Goal: Transaction & Acquisition: Purchase product/service

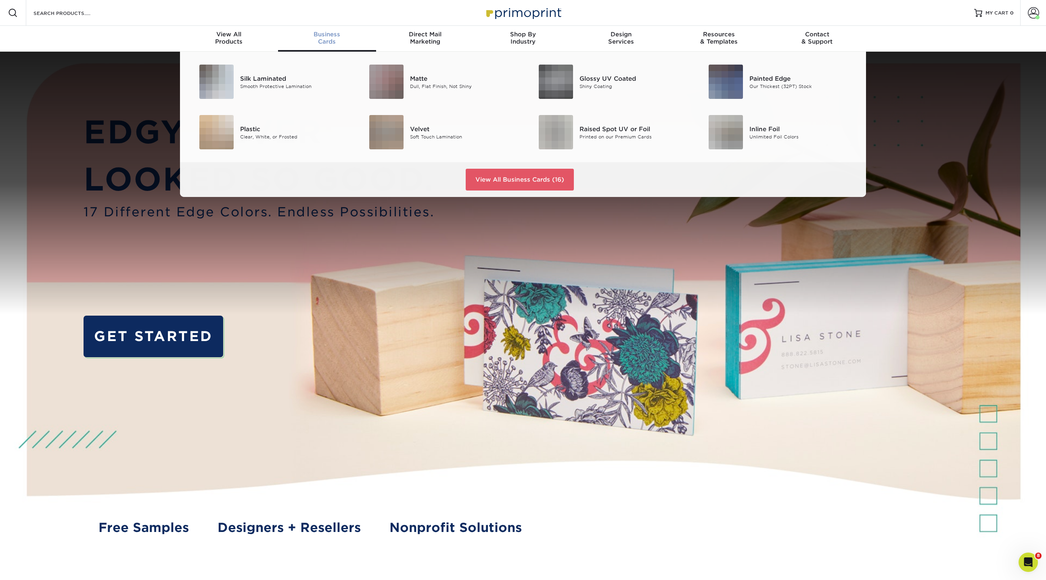
click at [330, 32] on span "Business" at bounding box center [327, 34] width 98 height 7
click at [283, 86] on div "Smooth Protective Lamination" at bounding box center [293, 86] width 107 height 7
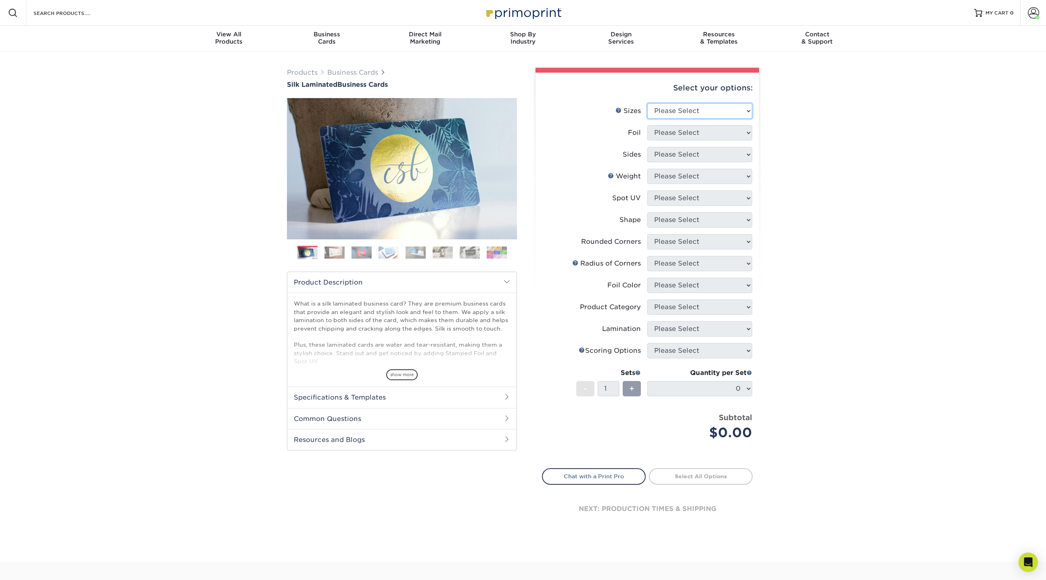
click at [685, 110] on select "Please Select 1.5" x 3.5" - Mini 1.75" x 3.5" - Mini 2" x 2" - Square 2" x 3" -…" at bounding box center [699, 110] width 105 height 15
select select "2.00x3.50"
click at [647, 103] on select "Please Select 1.5" x 3.5" - Mini 1.75" x 3.5" - Mini 2" x 2" - Square 2" x 3" -…" at bounding box center [699, 110] width 105 height 15
click at [676, 130] on select "Please Select Yes No" at bounding box center [699, 132] width 105 height 15
select select "0"
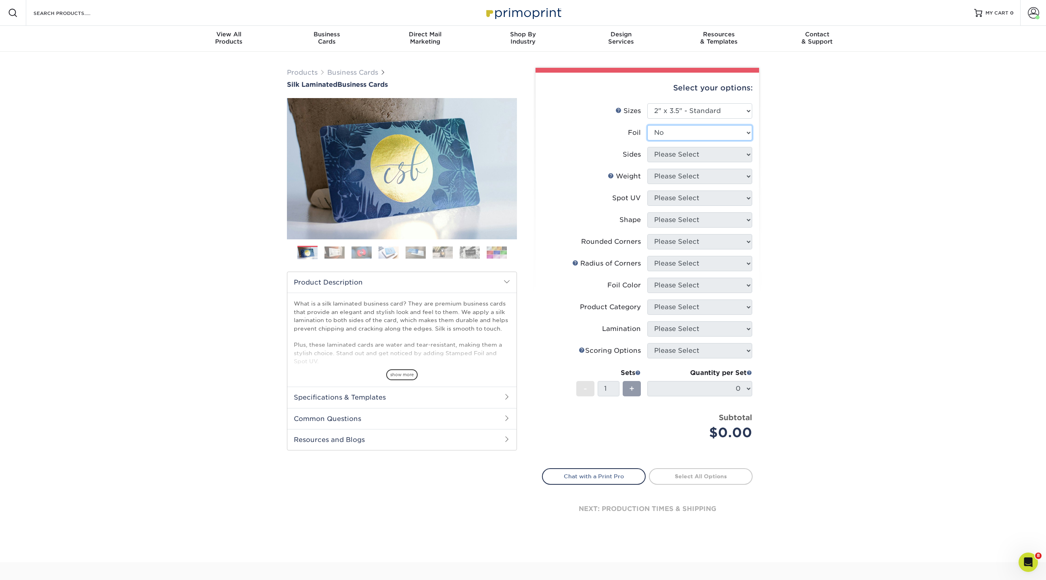
click at [647, 125] on select "Please Select Yes No" at bounding box center [699, 132] width 105 height 15
click at [661, 153] on select "Please Select Print Both Sides Print Front Only" at bounding box center [699, 154] width 105 height 15
select select "13abbda7-1d64-4f25-8bb2-c179b224825d"
click at [647, 147] on select "Please Select Print Both Sides Print Front Only" at bounding box center [699, 154] width 105 height 15
click at [666, 180] on select "Please Select 16PT" at bounding box center [699, 176] width 105 height 15
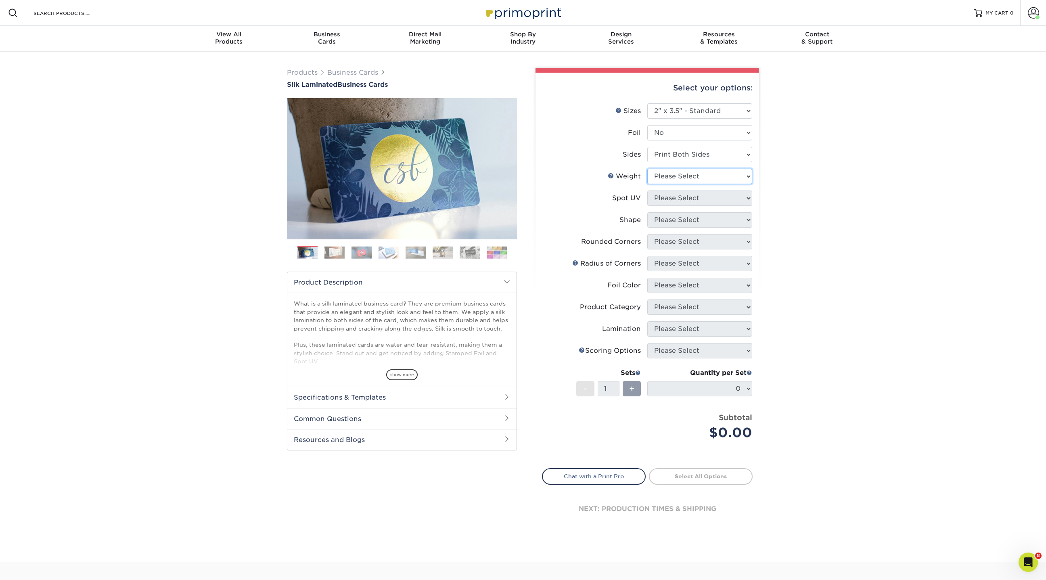
select select "16PT"
click at [647, 169] on select "Please Select 16PT" at bounding box center [699, 176] width 105 height 15
click at [666, 198] on select "Please Select No Spot UV Front and Back (Both Sides) Front Only Back Only" at bounding box center [699, 197] width 105 height 15
select select "3"
click at [647, 190] on select "Please Select No Spot UV Front and Back (Both Sides) Front Only Back Only" at bounding box center [699, 197] width 105 height 15
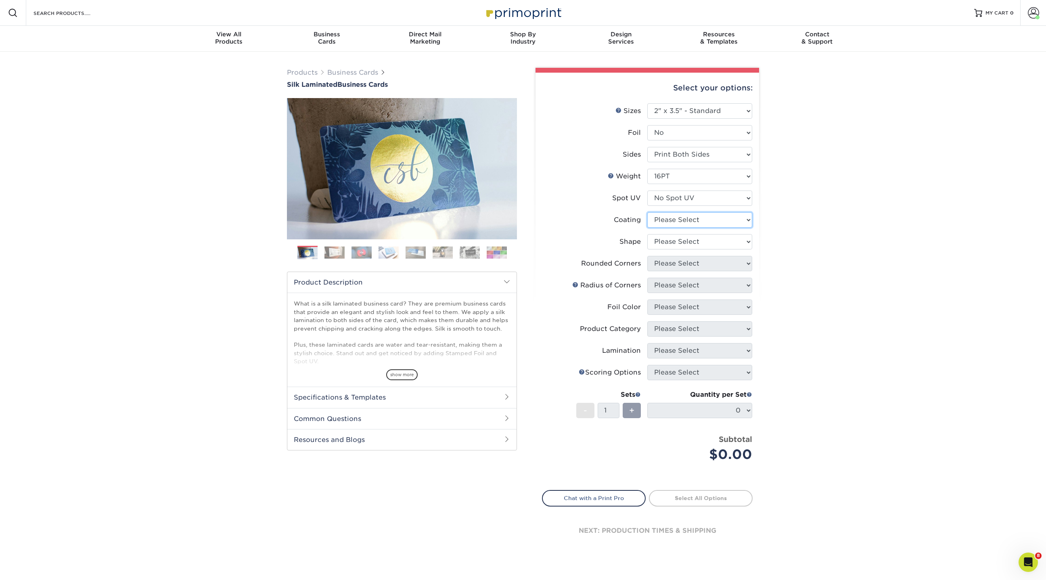
click at [666, 221] on select at bounding box center [699, 219] width 105 height 15
select select "3e7618de-abca-4bda-9f97-8b9129e913d8"
click at [647, 212] on select at bounding box center [699, 219] width 105 height 15
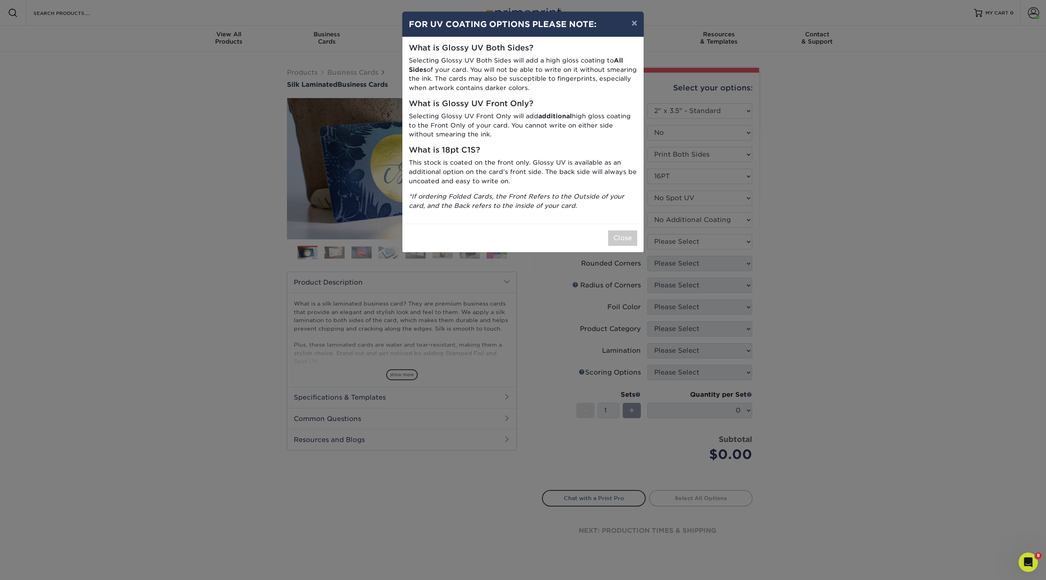
click at [625, 229] on div "Close" at bounding box center [522, 238] width 241 height 29
click at [618, 233] on button "Close" at bounding box center [622, 237] width 29 height 15
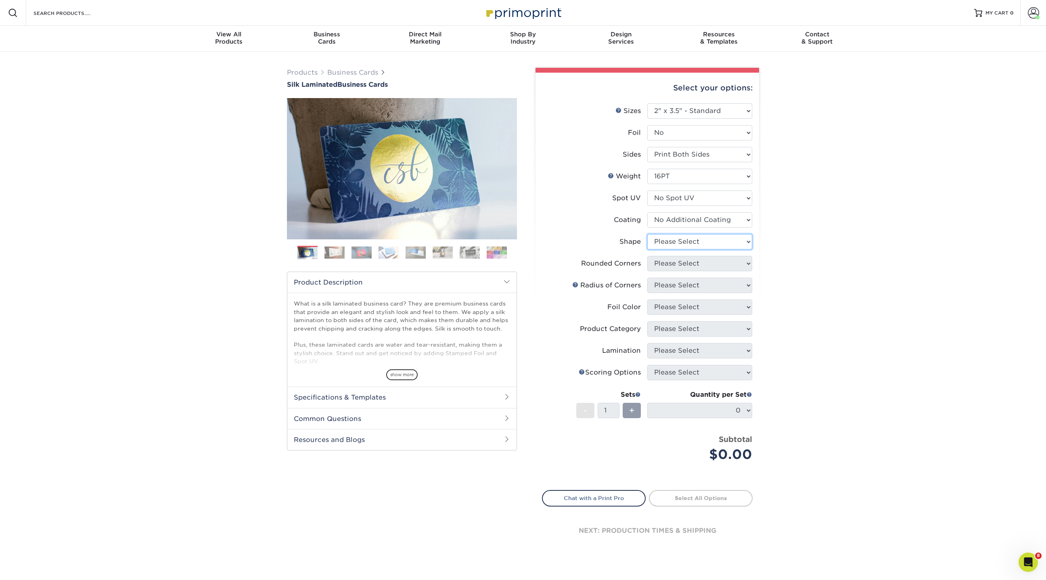
click at [683, 242] on select "Please Select Standard Oval" at bounding box center [699, 241] width 105 height 15
select select "standard"
click at [647, 234] on select "Please Select Standard Oval" at bounding box center [699, 241] width 105 height 15
click at [671, 264] on select "Please Select Yes - Round 2 Corners Yes - Round 4 Corners No" at bounding box center [699, 263] width 105 height 15
select select "0"
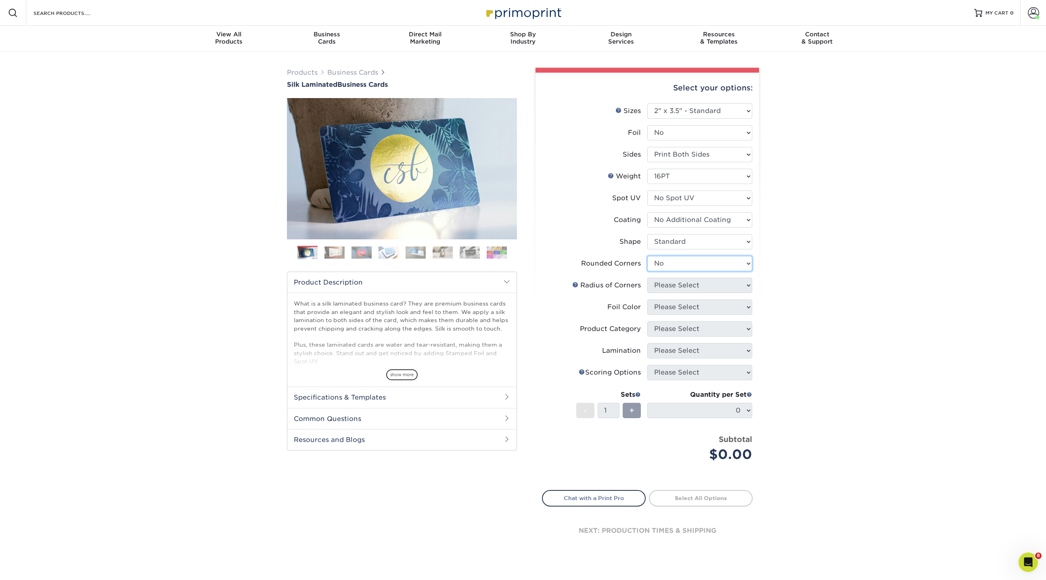
click at [647, 256] on select "Please Select Yes - Round 2 Corners Yes - Round 4 Corners No" at bounding box center [699, 263] width 105 height 15
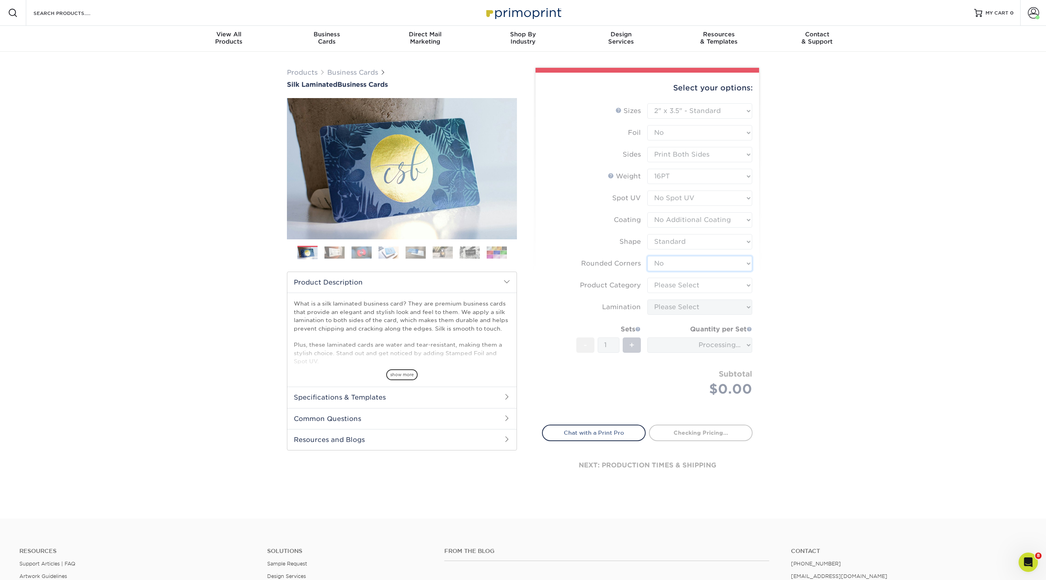
type input "1f3c18b4-aeb9-48d2-bf4e-2717716f1703"
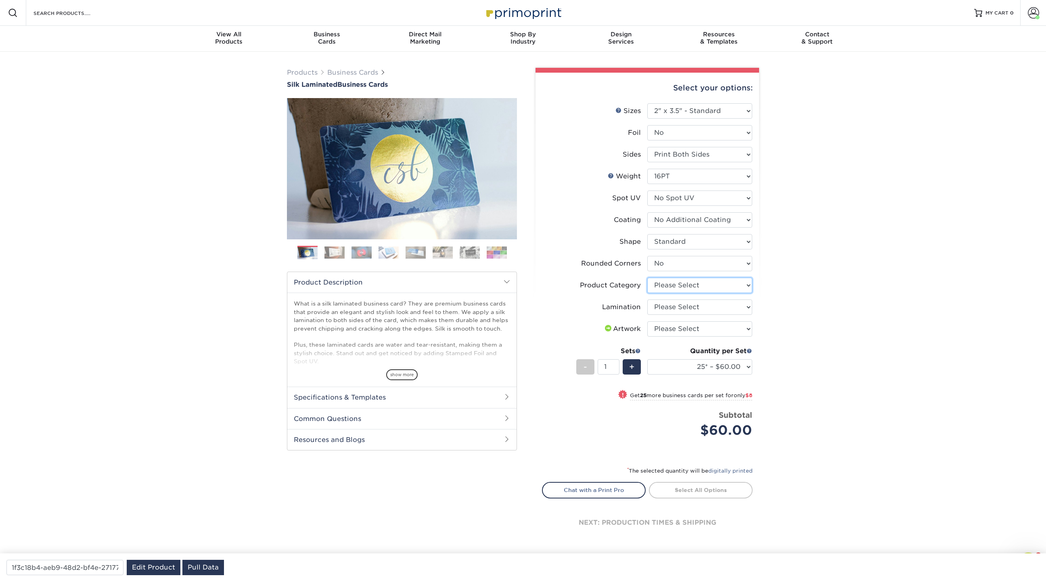
click at [664, 288] on select "Please Select Business Cards" at bounding box center [699, 285] width 105 height 15
select select "3b5148f1-0588-4f88-a218-97bcfdce65c1"
click at [647, 278] on select "Please Select Business Cards" at bounding box center [699, 285] width 105 height 15
click at [669, 308] on select "Please Select Silk" at bounding box center [699, 306] width 105 height 15
select select "ccacb42f-45f7-42d3-bbd3-7c8421cf37f0"
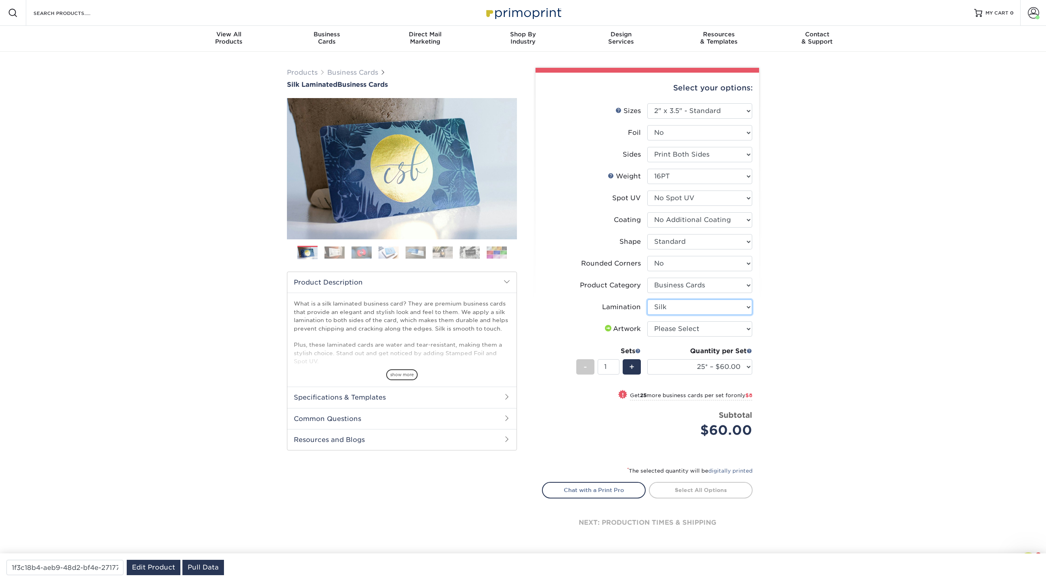
click at [647, 299] on select "Please Select Silk" at bounding box center [699, 306] width 105 height 15
click at [667, 325] on select "Please Select I will upload files I need a design - $100" at bounding box center [699, 328] width 105 height 15
select select "upload"
click at [647, 321] on select "Please Select I will upload files I need a design - $100" at bounding box center [699, 328] width 105 height 15
click at [731, 361] on select "25* – $60.00 50* – $68.00 75* – $76.00 100* – $84.00 250* – $92.00 500 – $96.00…" at bounding box center [699, 366] width 105 height 15
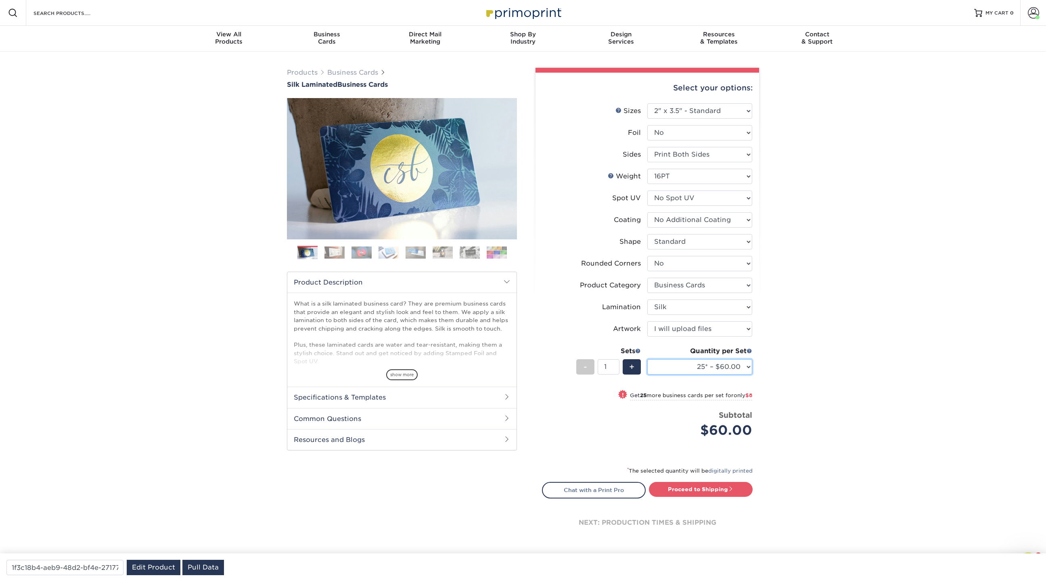
select select "100* – $84.00"
click at [647, 359] on select "25* – $60.00 50* – $68.00 75* – $76.00 100* – $84.00 250* – $92.00 500 – $96.00…" at bounding box center [699, 366] width 105 height 15
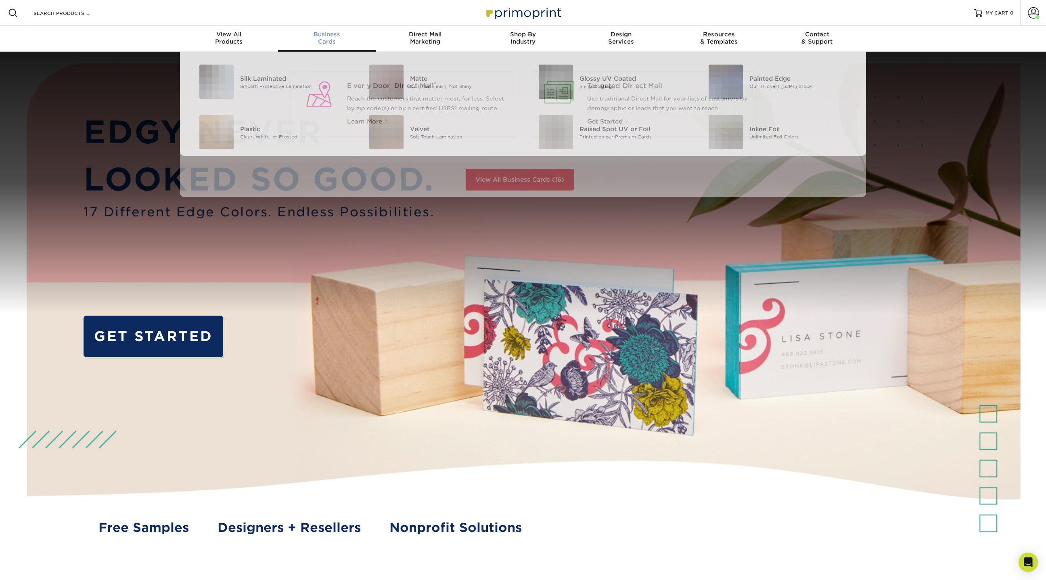
click at [331, 42] on div "Business Cards" at bounding box center [327, 38] width 98 height 15
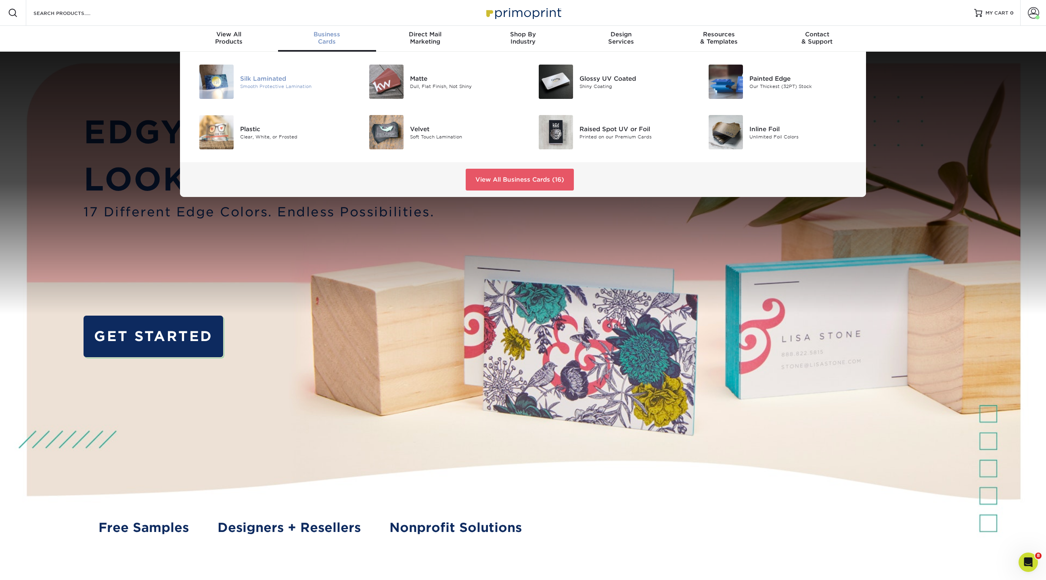
click at [271, 81] on div "Silk Laminated" at bounding box center [293, 78] width 107 height 9
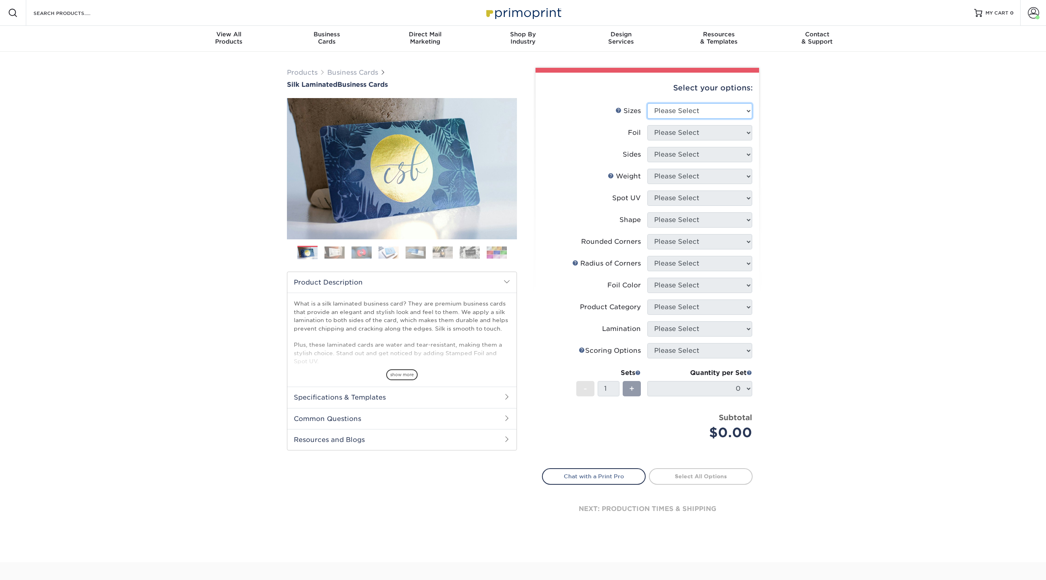
click at [714, 111] on select "Please Select 1.5" x 3.5" - Mini 1.75" x 3.5" - Mini 2" x 2" - Square 2" x 3" -…" at bounding box center [699, 110] width 105 height 15
select select "2.00x3.50"
click at [647, 103] on select "Please Select 1.5" x 3.5" - Mini 1.75" x 3.5" - Mini 2" x 2" - Square 2" x 3" -…" at bounding box center [699, 110] width 105 height 15
click at [674, 130] on select "Please Select Yes No" at bounding box center [699, 132] width 105 height 15
select select "0"
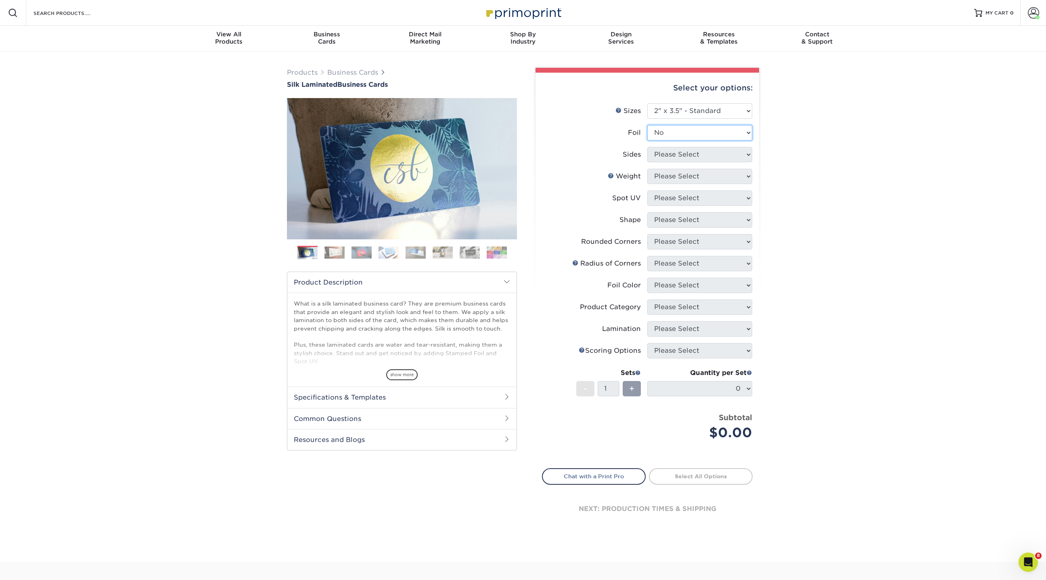
click at [647, 125] on select "Please Select Yes No" at bounding box center [699, 132] width 105 height 15
click at [667, 153] on select "Please Select Print Both Sides Print Front Only" at bounding box center [699, 154] width 105 height 15
select select "13abbda7-1d64-4f25-8bb2-c179b224825d"
click at [647, 147] on select "Please Select Print Both Sides Print Front Only" at bounding box center [699, 154] width 105 height 15
click at [665, 180] on select "Please Select 16PT" at bounding box center [699, 176] width 105 height 15
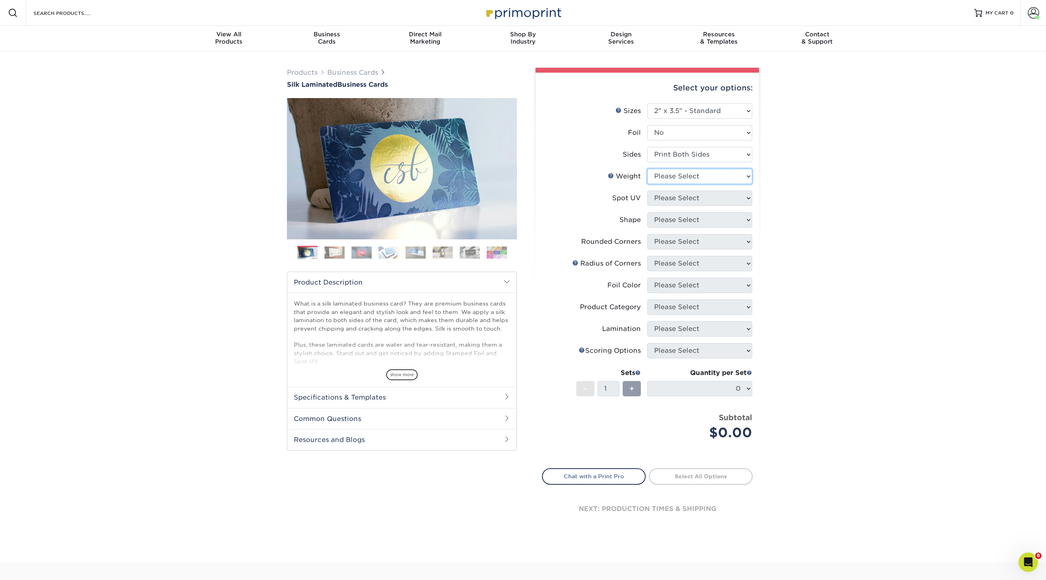
select select "16PT"
click at [647, 169] on select "Please Select 16PT" at bounding box center [699, 176] width 105 height 15
click at [665, 196] on select "Please Select No Spot UV Front and Back (Both Sides) Front Only Back Only" at bounding box center [699, 197] width 105 height 15
select select "3"
click at [647, 190] on select "Please Select No Spot UV Front and Back (Both Sides) Front Only Back Only" at bounding box center [699, 197] width 105 height 15
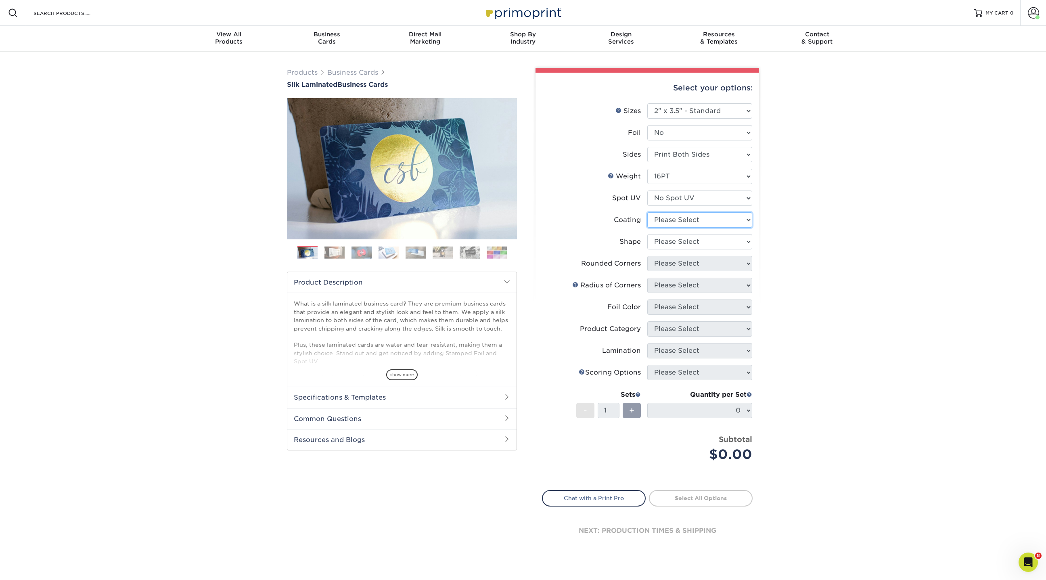
click at [666, 220] on select at bounding box center [699, 219] width 105 height 15
select select "3e7618de-abca-4bda-9f97-8b9129e913d8"
click at [647, 212] on select at bounding box center [699, 219] width 105 height 15
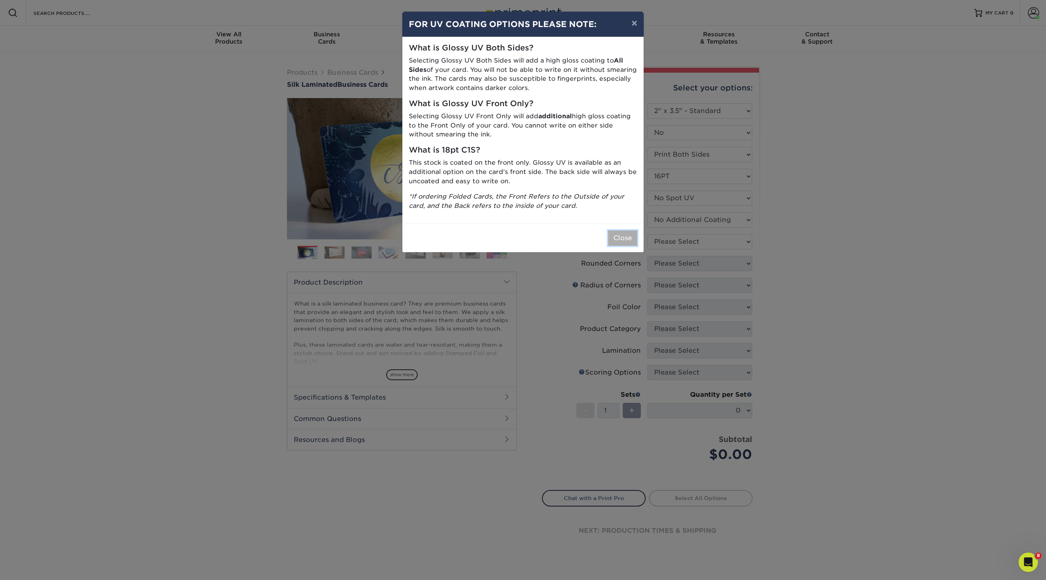
click at [634, 241] on button "Close" at bounding box center [622, 237] width 29 height 15
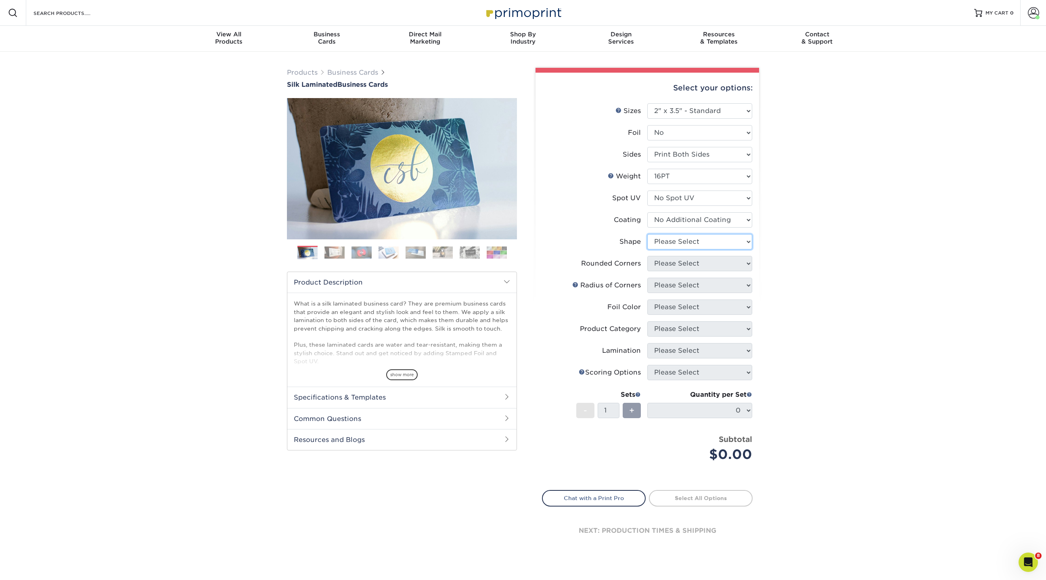
click at [676, 241] on select "Please Select Standard Oval" at bounding box center [699, 241] width 105 height 15
select select "standard"
click at [647, 234] on select "Please Select Standard Oval" at bounding box center [699, 241] width 105 height 15
click at [667, 268] on select "Please Select Yes - Round 2 Corners Yes - Round 4 Corners No" at bounding box center [699, 263] width 105 height 15
select select "0"
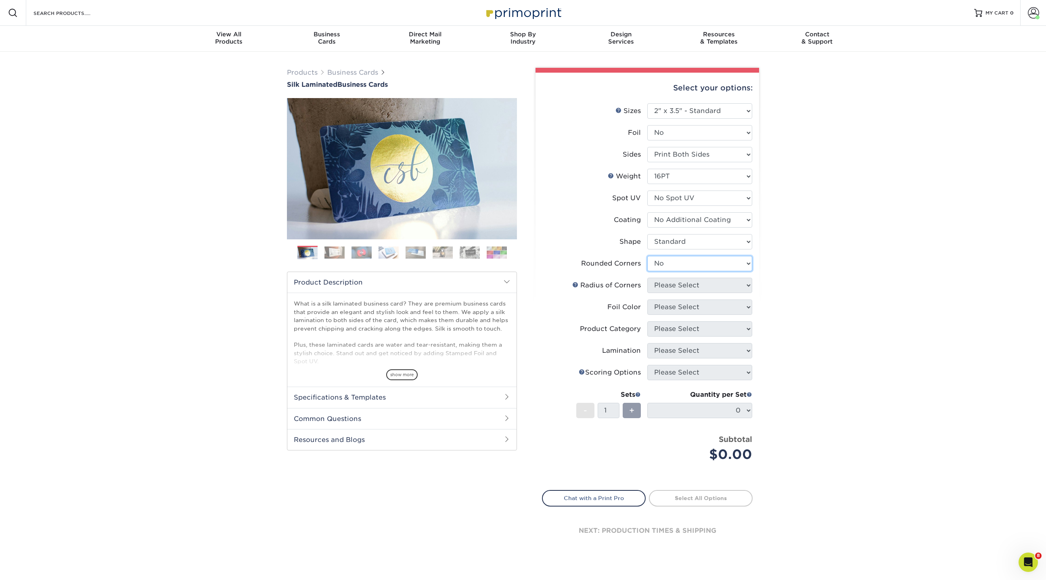
click at [647, 256] on select "Please Select Yes - Round 2 Corners Yes - Round 4 Corners No" at bounding box center [699, 263] width 105 height 15
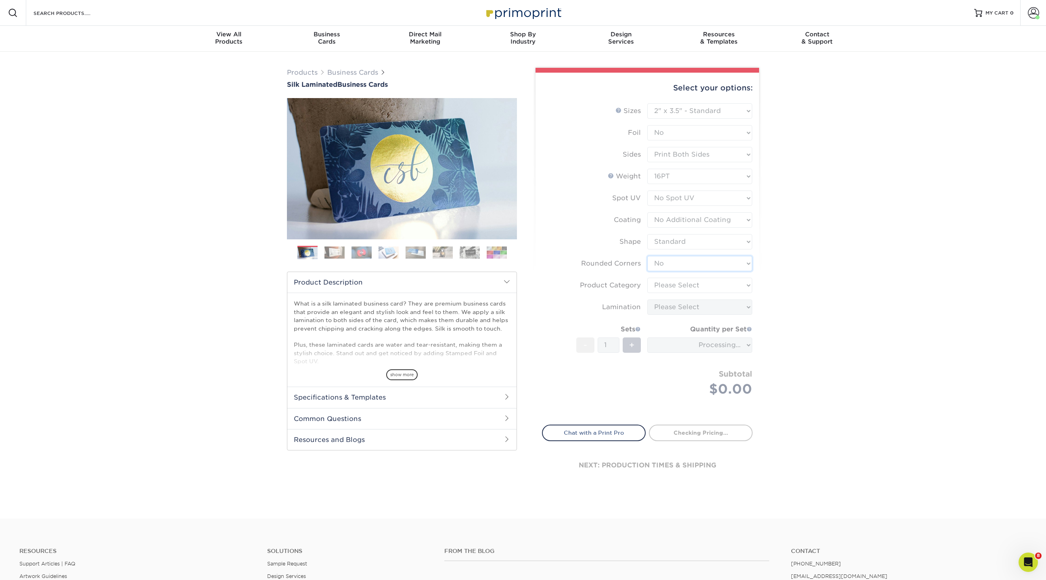
type input "1f3c18b4-aeb9-48d2-bf4e-2717716f1703"
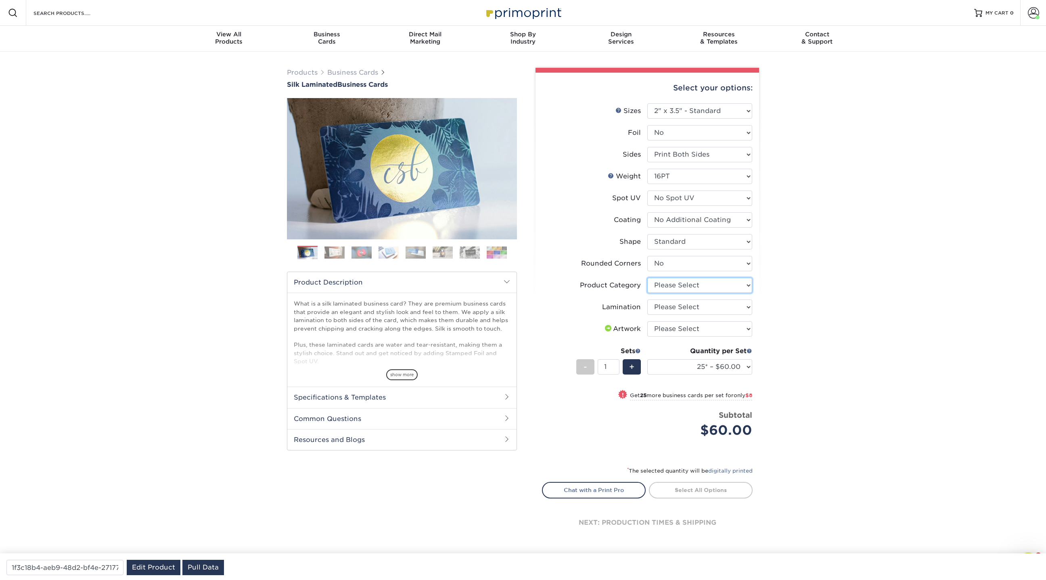
click at [672, 283] on select "Please Select Business Cards" at bounding box center [699, 285] width 105 height 15
select select "3b5148f1-0588-4f88-a218-97bcfdce65c1"
click at [647, 278] on select "Please Select Business Cards" at bounding box center [699, 285] width 105 height 15
click at [671, 306] on select "Please Select Silk" at bounding box center [699, 306] width 105 height 15
select select "ccacb42f-45f7-42d3-bbd3-7c8421cf37f0"
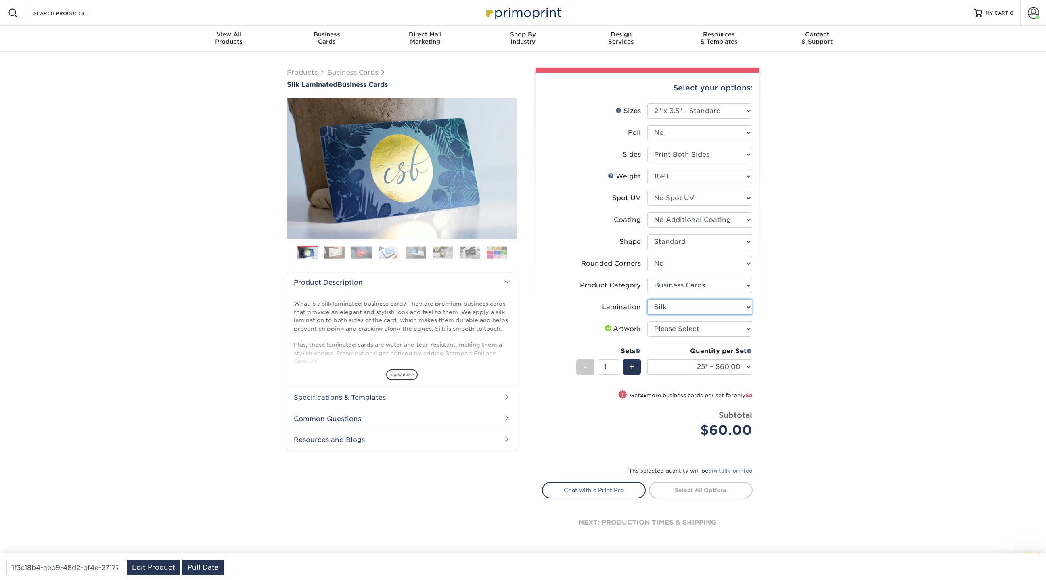
click at [647, 299] on select "Please Select Silk" at bounding box center [699, 306] width 105 height 15
click at [673, 327] on select "Please Select I will upload files I need a design - $100" at bounding box center [699, 328] width 105 height 15
select select "upload"
click at [647, 321] on select "Please Select I will upload files I need a design - $100" at bounding box center [699, 328] width 105 height 15
click at [744, 368] on select "25* – $60.00 50* – $68.00 75* – $76.00 100* – $84.00 250* – $92.00 500 – $96.00…" at bounding box center [699, 366] width 105 height 15
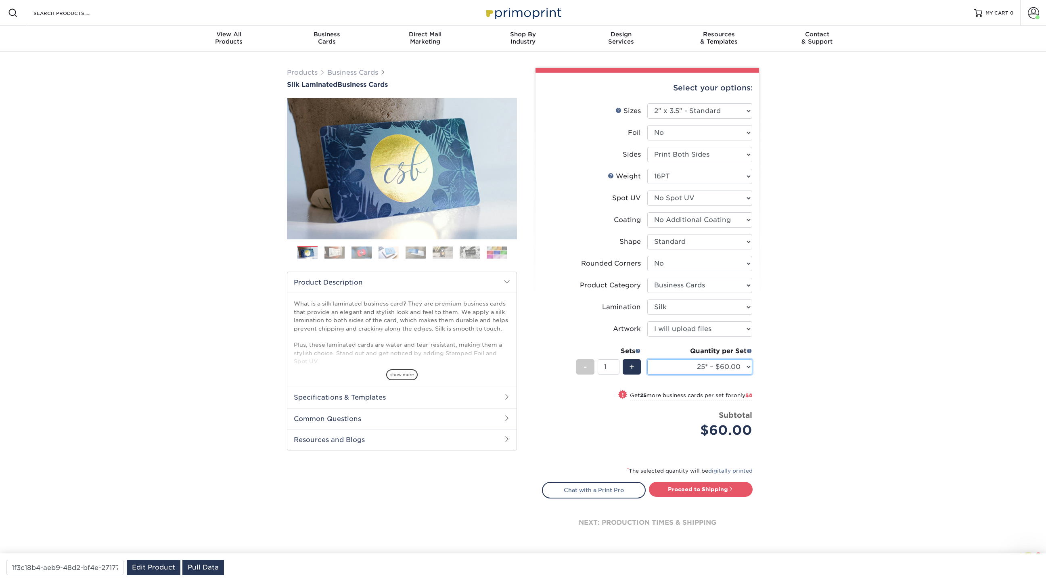
select select "100* – $84.00"
click at [647, 359] on select "25* – $60.00 50* – $68.00 75* – $76.00 100* – $84.00 250* – $92.00 500 – $96.00…" at bounding box center [699, 366] width 105 height 15
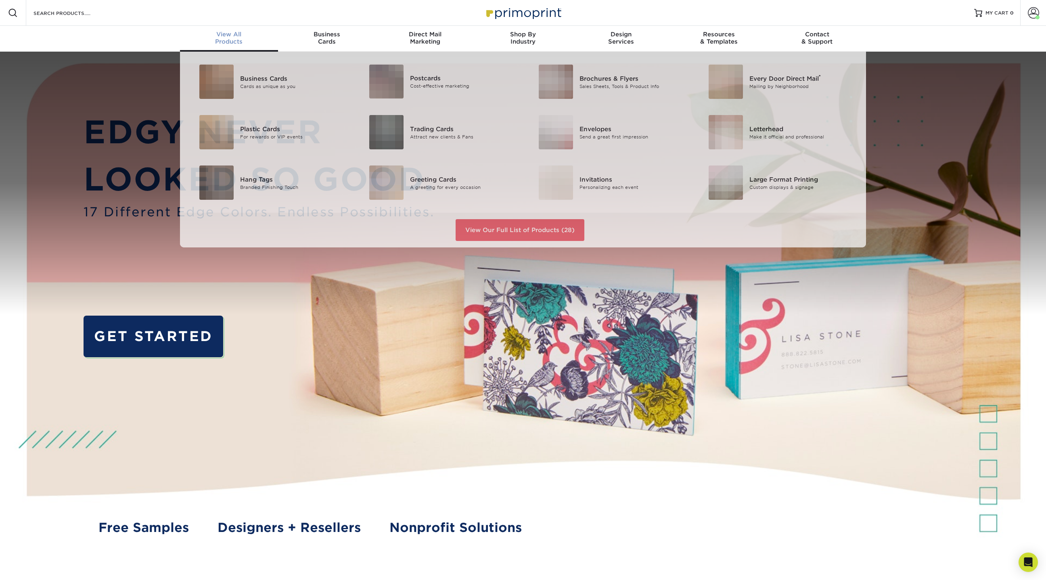
click at [242, 39] on div "View All Products" at bounding box center [229, 38] width 98 height 15
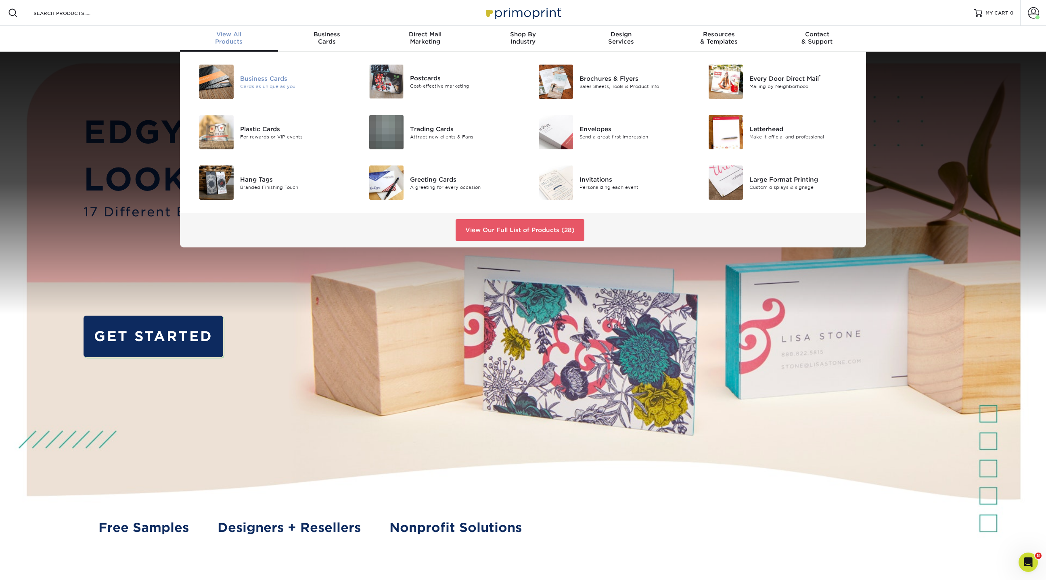
click at [243, 90] on div "Business Cards Cards as unique as you" at bounding box center [296, 82] width 113 height 34
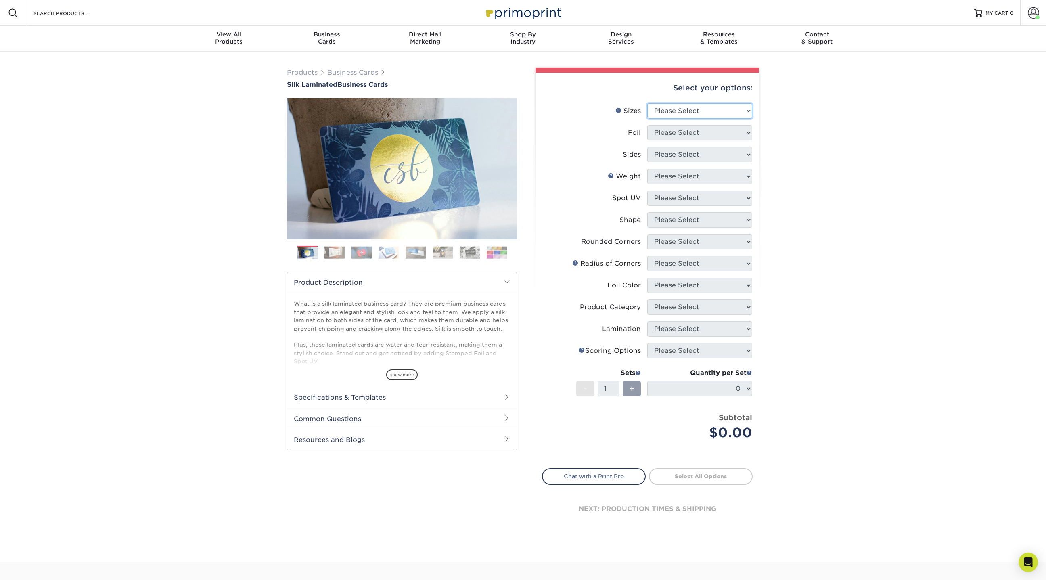
click at [743, 109] on select "Please Select 1.5" x 3.5" - Mini 1.75" x 3.5" - Mini 2" x 2" - Square 2" x 3" -…" at bounding box center [699, 110] width 105 height 15
select select "2.00x3.50"
click at [647, 103] on select "Please Select 1.5" x 3.5" - Mini 1.75" x 3.5" - Mini 2" x 2" - Square 2" x 3" -…" at bounding box center [699, 110] width 105 height 15
click at [683, 134] on select "Please Select Yes No" at bounding box center [699, 132] width 105 height 15
select select "0"
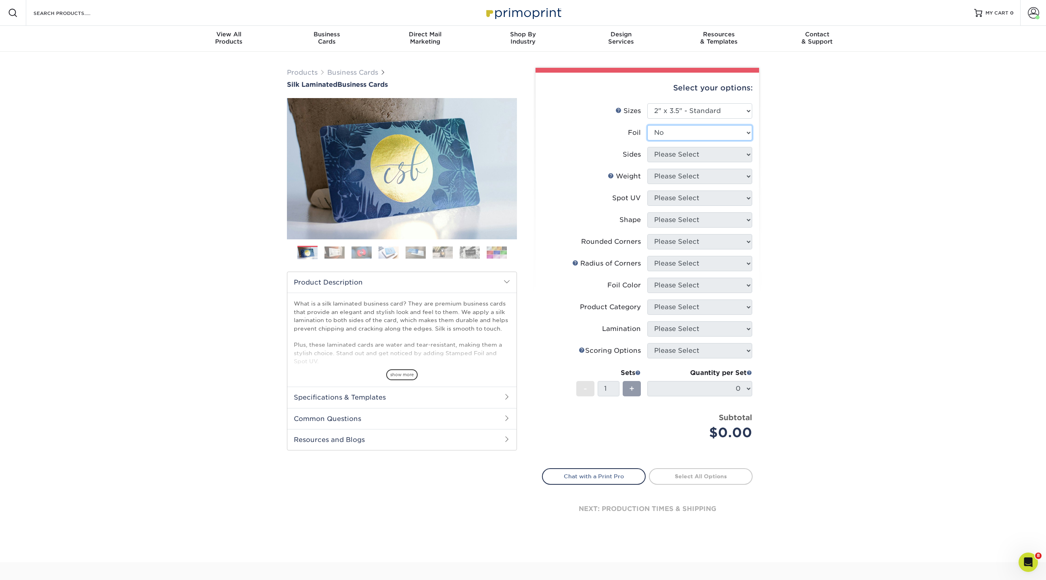
click at [647, 125] on select "Please Select Yes No" at bounding box center [699, 132] width 105 height 15
click at [682, 154] on select "Please Select Print Both Sides Print Front Only" at bounding box center [699, 154] width 105 height 15
select select "13abbda7-1d64-4f25-8bb2-c179b224825d"
click at [647, 147] on select "Please Select Print Both Sides Print Front Only" at bounding box center [699, 154] width 105 height 15
click at [680, 178] on select "Please Select 16PT" at bounding box center [699, 176] width 105 height 15
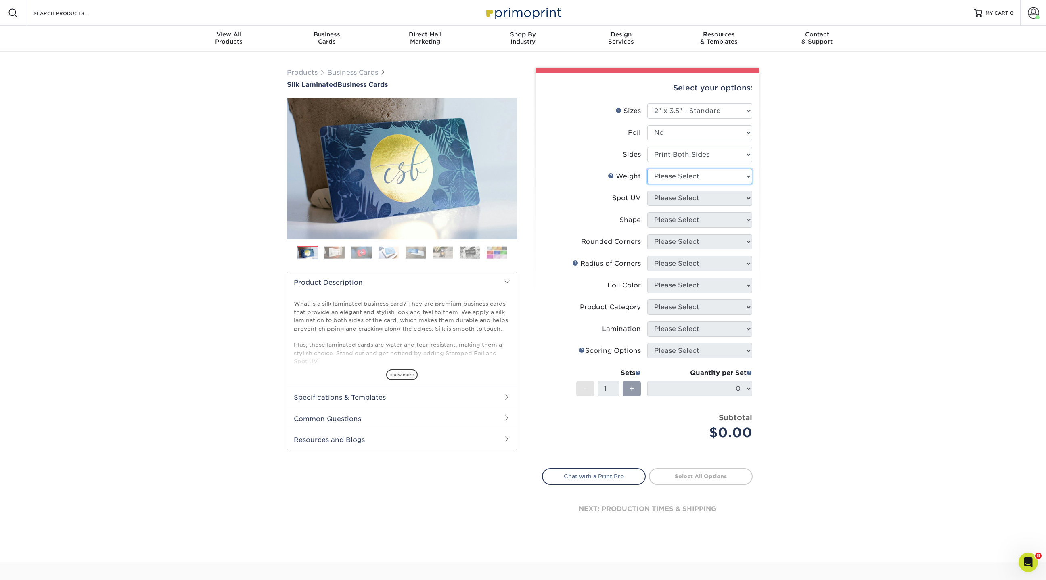
select select "16PT"
click at [647, 169] on select "Please Select 16PT" at bounding box center [699, 176] width 105 height 15
click at [681, 199] on select "Please Select No Spot UV Front and Back (Both Sides) Front Only Back Only" at bounding box center [699, 197] width 105 height 15
select select "3"
click at [647, 190] on select "Please Select No Spot UV Front and Back (Both Sides) Front Only Back Only" at bounding box center [699, 197] width 105 height 15
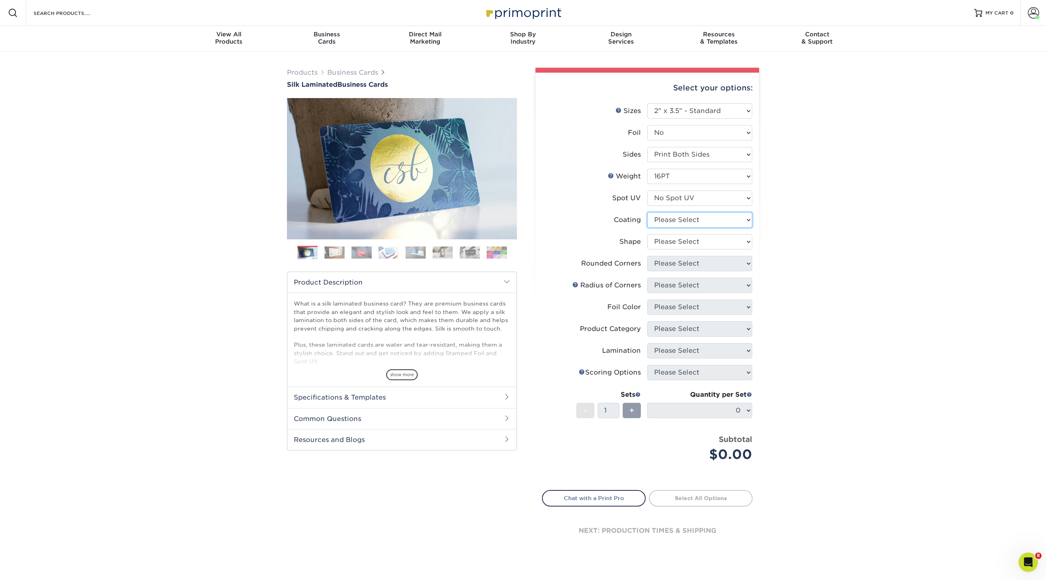
click at [686, 223] on select at bounding box center [699, 219] width 105 height 15
select select "3e7618de-abca-4bda-9f97-8b9129e913d8"
click at [647, 212] on select at bounding box center [699, 219] width 105 height 15
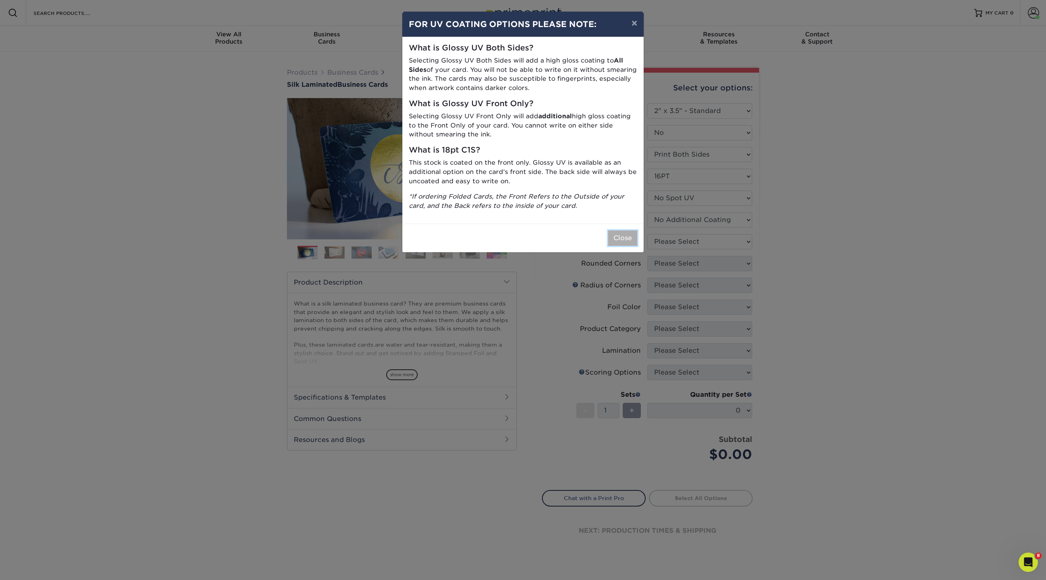
click at [633, 236] on button "Close" at bounding box center [622, 237] width 29 height 15
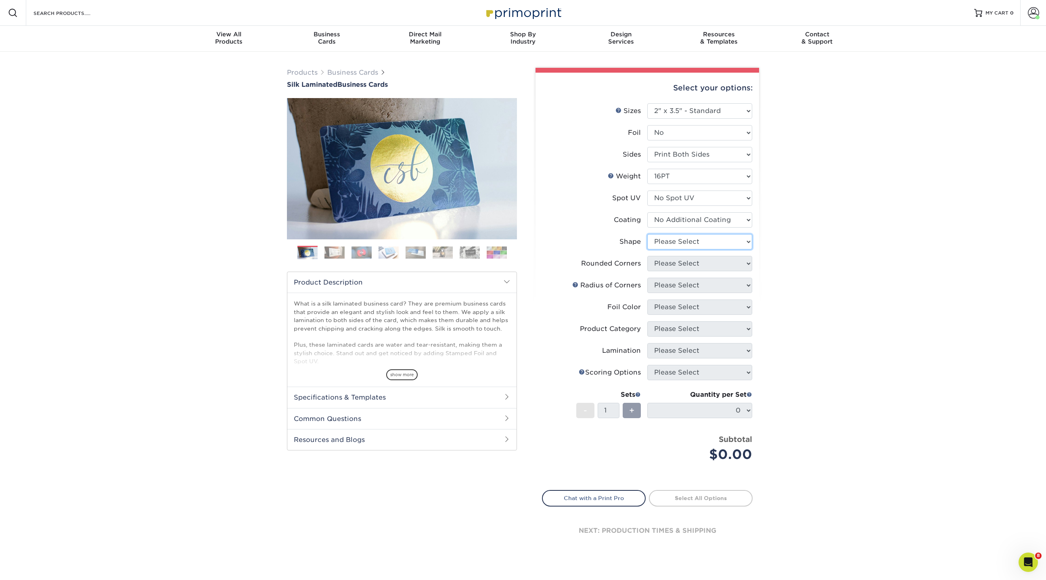
click at [679, 240] on select "Please Select Standard Oval" at bounding box center [699, 241] width 105 height 15
select select "standard"
click at [647, 234] on select "Please Select Standard Oval" at bounding box center [699, 241] width 105 height 15
click at [668, 268] on select "Please Select Yes - Round 2 Corners Yes - Round 4 Corners No" at bounding box center [699, 263] width 105 height 15
select select "0"
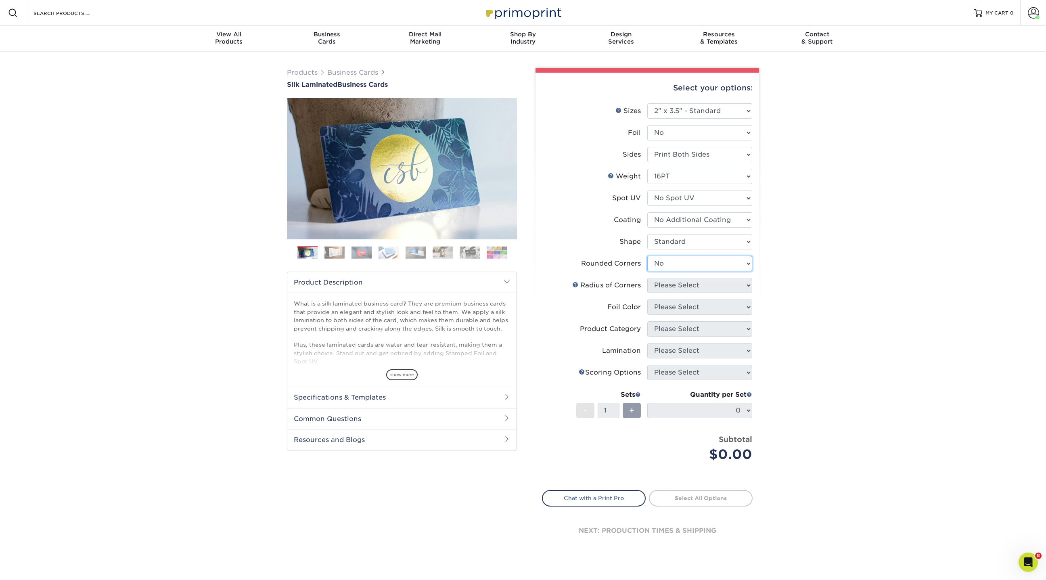
click at [647, 256] on select "Please Select Yes - Round 2 Corners Yes - Round 4 Corners No" at bounding box center [699, 263] width 105 height 15
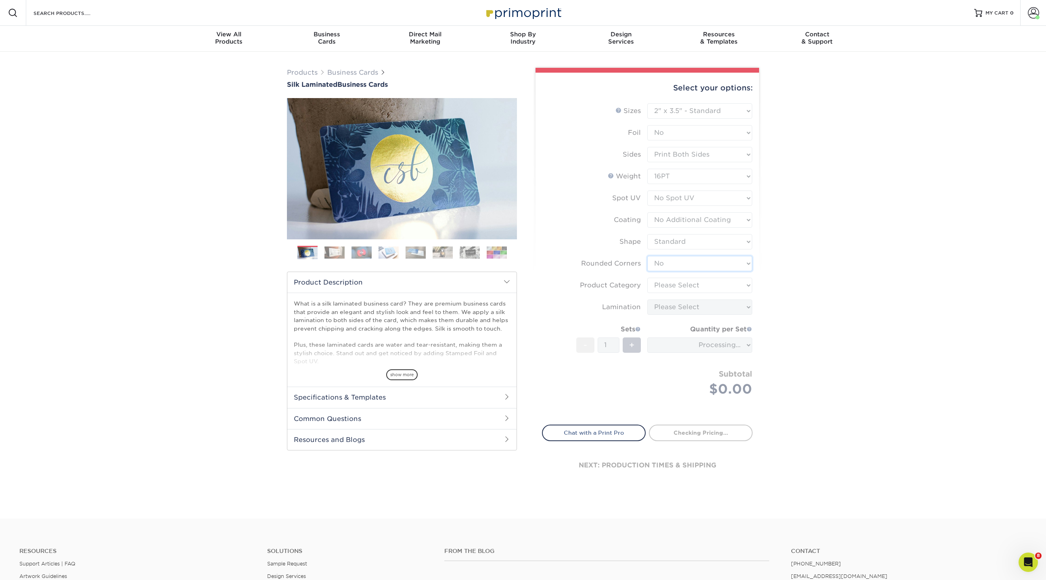
type input "1f3c18b4-aeb9-48d2-bf4e-2717716f1703"
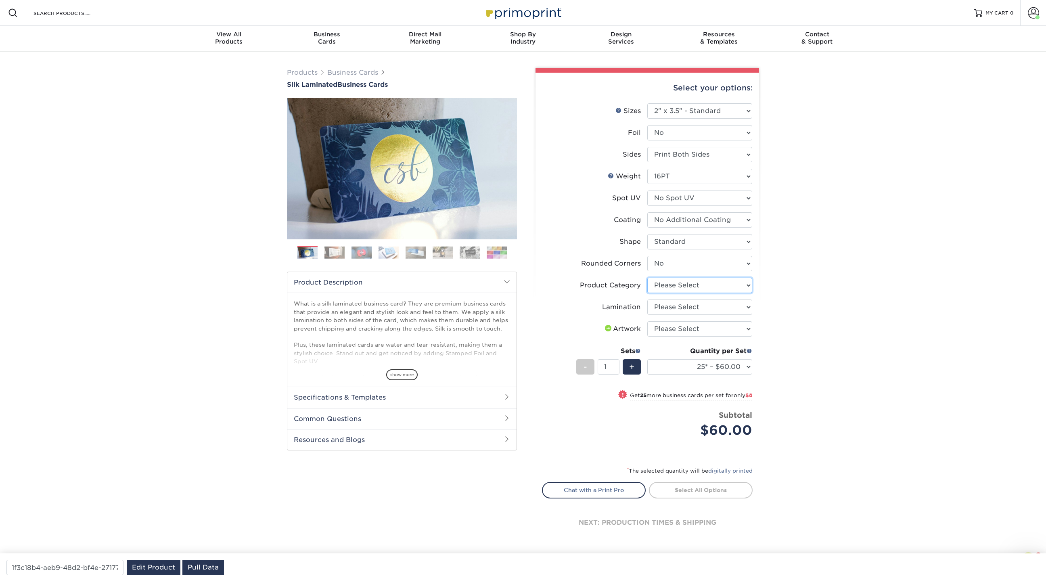
click at [668, 283] on select "Please Select Business Cards" at bounding box center [699, 285] width 105 height 15
select select "3b5148f1-0588-4f88-a218-97bcfdce65c1"
click at [647, 278] on select "Please Select Business Cards" at bounding box center [699, 285] width 105 height 15
click at [666, 311] on select "Please Select Silk" at bounding box center [699, 306] width 105 height 15
select select "ccacb42f-45f7-42d3-bbd3-7c8421cf37f0"
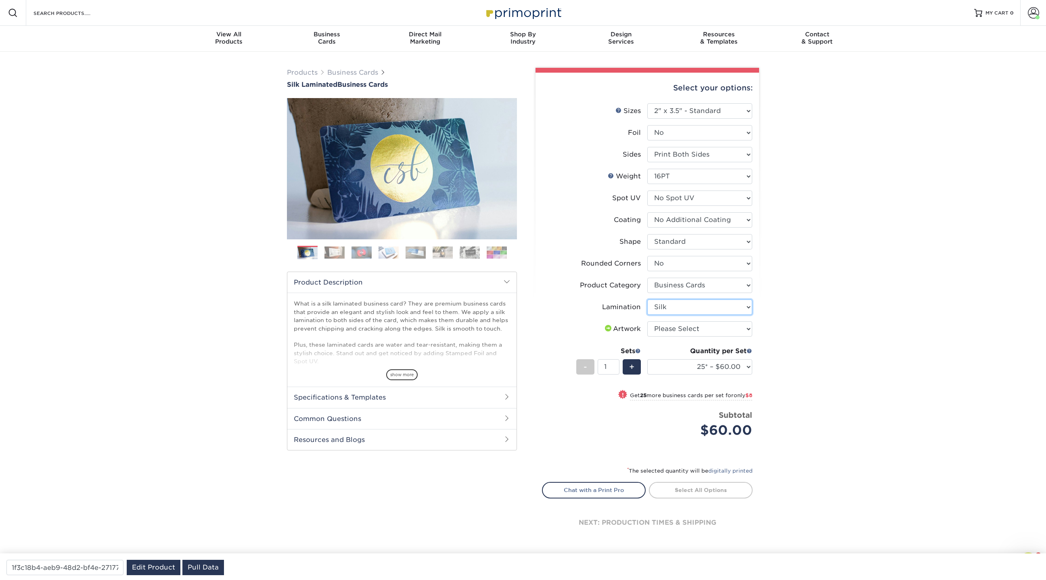
click at [647, 299] on select "Please Select Silk" at bounding box center [699, 306] width 105 height 15
click at [665, 331] on select "Please Select I will upload files I need a design - $100" at bounding box center [699, 328] width 105 height 15
select select "upload"
click at [647, 321] on select "Please Select I will upload files I need a design - $100" at bounding box center [699, 328] width 105 height 15
click at [680, 368] on select "25* – $60.00 50* – $68.00 75* – $76.00 100* – $84.00 250* – $92.00 500 – $96.00…" at bounding box center [699, 366] width 105 height 15
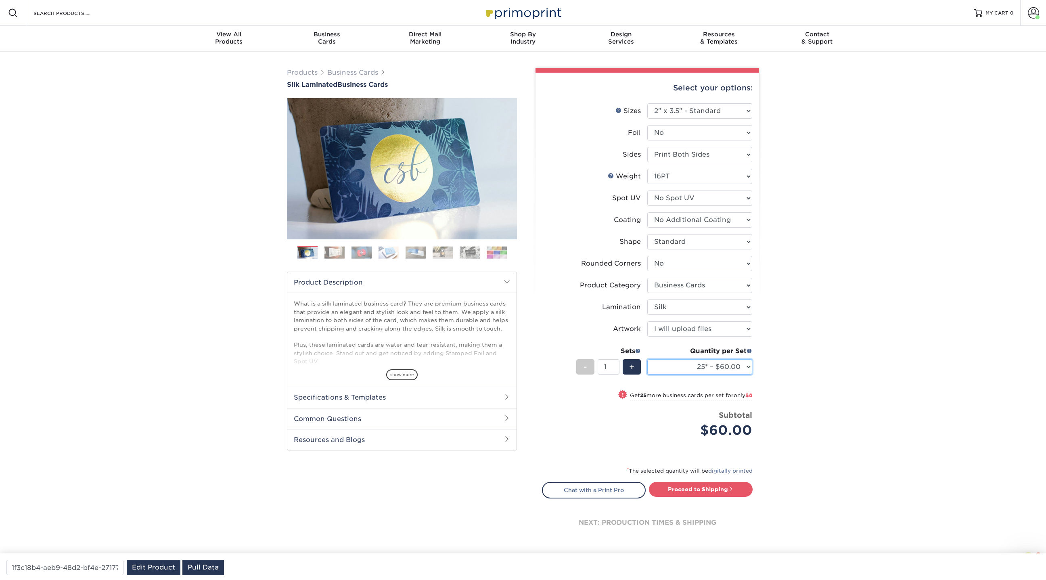
select select "100* – $84.00"
click at [647, 359] on select "25* – $60.00 50* – $68.00 75* – $76.00 100* – $84.00 250* – $92.00 500 – $96.00…" at bounding box center [699, 366] width 105 height 15
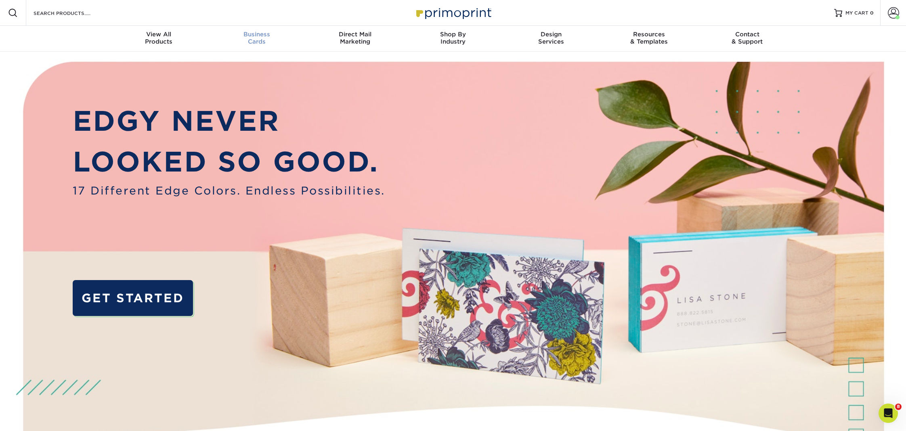
click at [263, 31] on span "Business" at bounding box center [257, 34] width 98 height 7
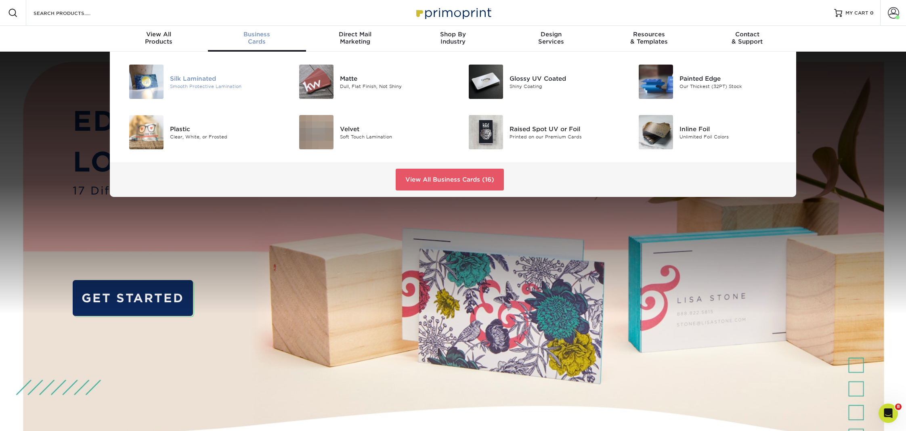
click at [198, 86] on div "Smooth Protective Lamination" at bounding box center [223, 86] width 107 height 7
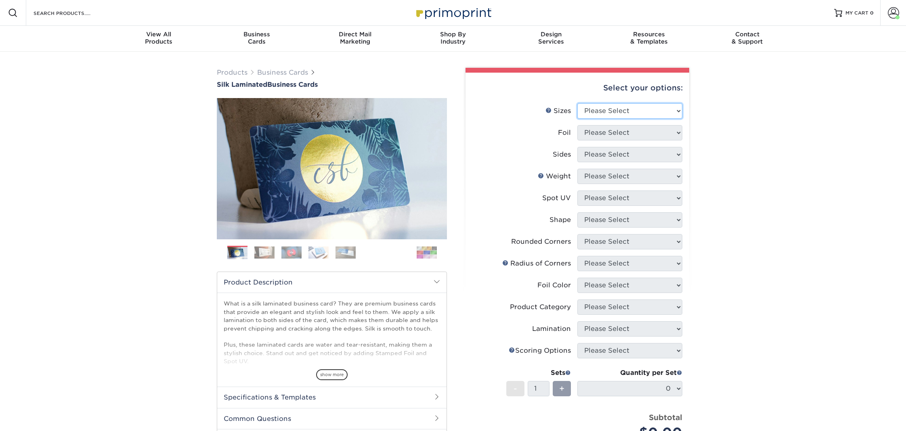
click at [613, 112] on select "Please Select 1.5" x 3.5" - Mini 1.75" x 3.5" - Mini 2" x 2" - Square 2" x 3" -…" at bounding box center [629, 110] width 105 height 15
select select "2.00x3.50"
click at [577, 103] on select "Please Select 1.5" x 3.5" - Mini 1.75" x 3.5" - Mini 2" x 2" - Square 2" x 3" -…" at bounding box center [629, 110] width 105 height 15
click at [609, 130] on select "Please Select Yes No" at bounding box center [629, 132] width 105 height 15
select select "0"
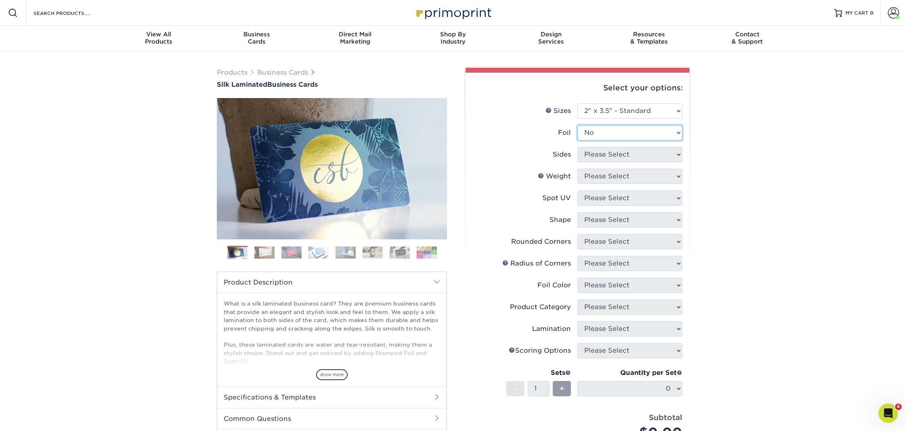
click at [577, 125] on select "Please Select Yes No" at bounding box center [629, 132] width 105 height 15
click at [599, 157] on select "Please Select Print Both Sides Print Front Only" at bounding box center [629, 154] width 105 height 15
select select "13abbda7-1d64-4f25-8bb2-c179b224825d"
click at [577, 147] on select "Please Select Print Both Sides Print Front Only" at bounding box center [629, 154] width 105 height 15
click at [599, 179] on select "Please Select 16PT" at bounding box center [629, 176] width 105 height 15
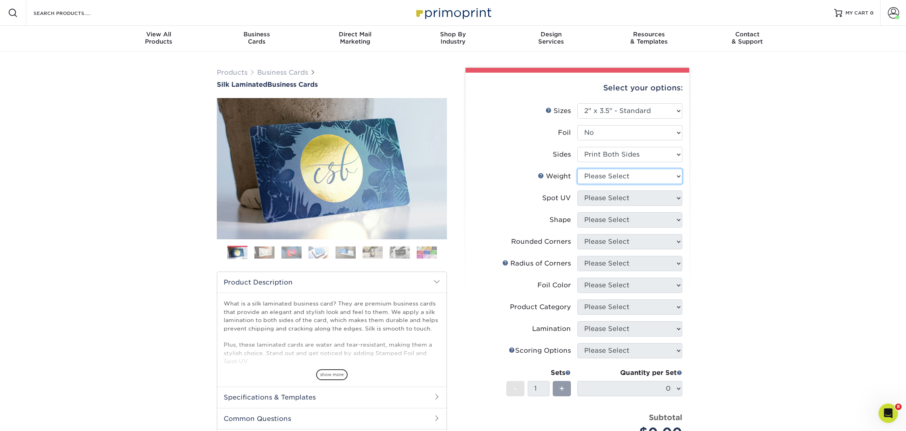
select select "16PT"
click at [577, 169] on select "Please Select 16PT" at bounding box center [629, 176] width 105 height 15
click at [604, 196] on select "Please Select No Spot UV Front and Back (Both Sides) Front Only Back Only" at bounding box center [629, 197] width 105 height 15
select select "3"
click at [577, 190] on select "Please Select No Spot UV Front and Back (Both Sides) Front Only Back Only" at bounding box center [629, 197] width 105 height 15
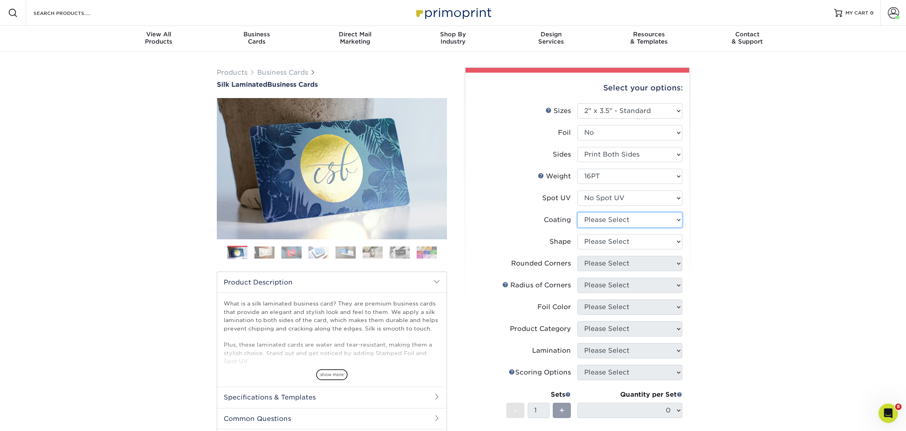
click at [606, 222] on select at bounding box center [629, 219] width 105 height 15
select select "3e7618de-abca-4bda-9f97-8b9129e913d8"
click at [577, 212] on select at bounding box center [629, 219] width 105 height 15
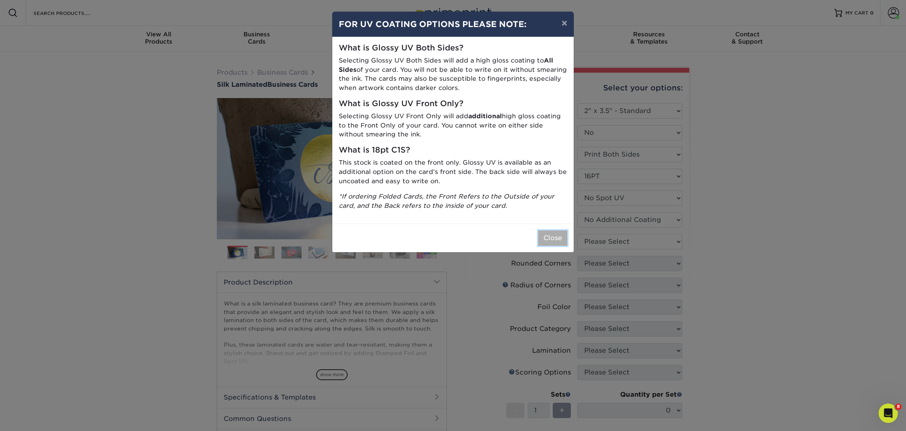
click at [546, 238] on button "Close" at bounding box center [552, 237] width 29 height 15
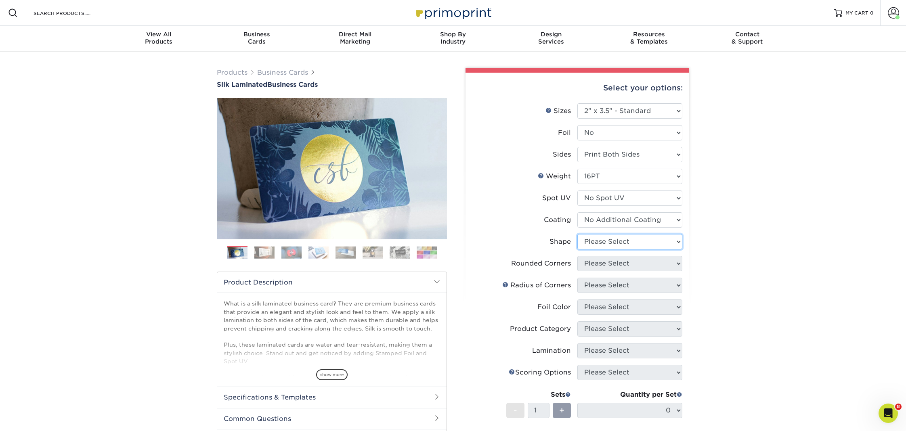
click at [607, 238] on select "Please Select Standard Oval" at bounding box center [629, 241] width 105 height 15
select select "standard"
click at [577, 234] on select "Please Select Standard Oval" at bounding box center [629, 241] width 105 height 15
click at [594, 264] on select "Please Select Yes - Round 2 Corners Yes - Round 4 Corners No" at bounding box center [629, 263] width 105 height 15
select select "0"
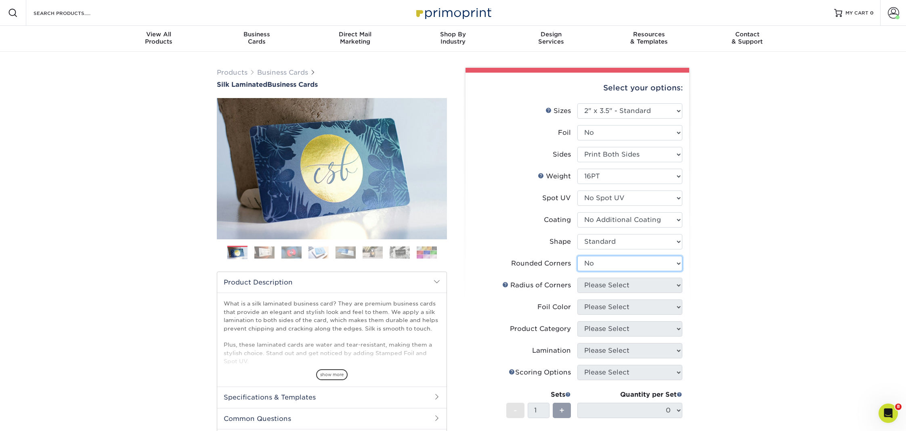
click at [577, 256] on select "Please Select Yes - Round 2 Corners Yes - Round 4 Corners No" at bounding box center [629, 263] width 105 height 15
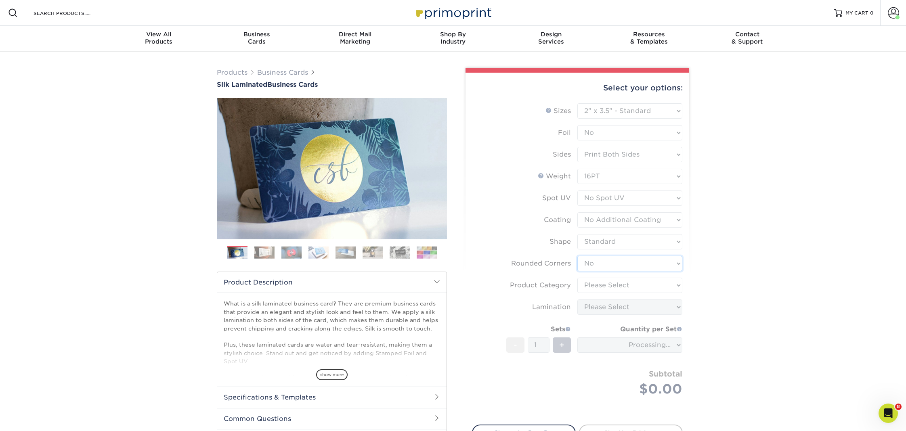
type input "1f3c18b4-aeb9-48d2-bf4e-2717716f1703"
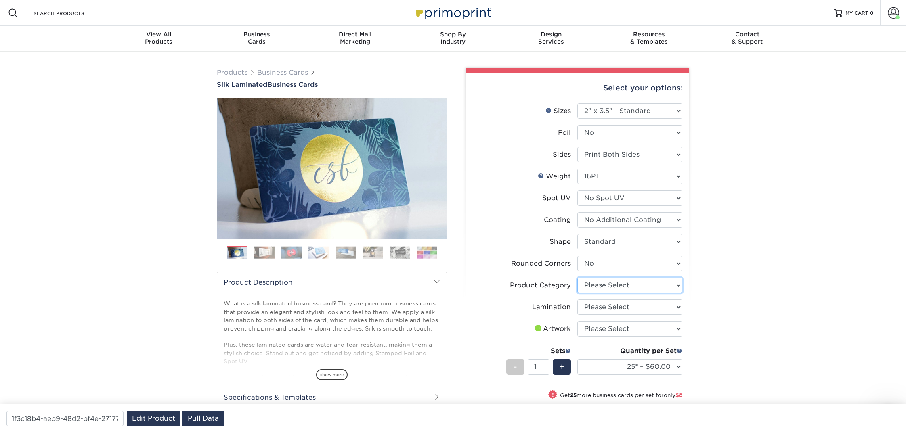
click at [591, 281] on select "Please Select Business Cards" at bounding box center [629, 285] width 105 height 15
select select "3b5148f1-0588-4f88-a218-97bcfdce65c1"
click at [577, 278] on select "Please Select Business Cards" at bounding box center [629, 285] width 105 height 15
click at [596, 309] on select "Please Select Silk" at bounding box center [629, 306] width 105 height 15
select select "ccacb42f-45f7-42d3-bbd3-7c8421cf37f0"
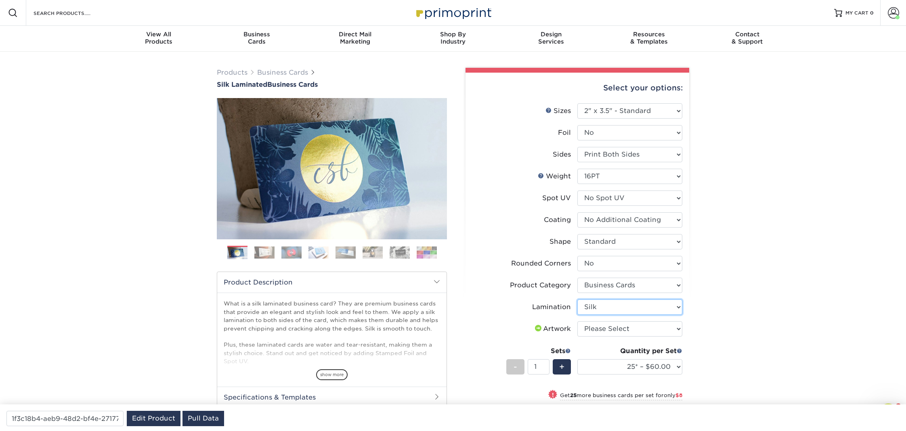
click at [577, 299] on select "Please Select Silk" at bounding box center [629, 306] width 105 height 15
click at [599, 323] on select "Please Select I will upload files I need a design - $100" at bounding box center [629, 328] width 105 height 15
select select "upload"
click at [577, 321] on select "Please Select I will upload files I need a design - $100" at bounding box center [629, 328] width 105 height 15
click at [612, 371] on select "25* – $60.00 50* – $68.00 75* – $76.00 100* – $84.00 250* – $92.00 500 – $96.00…" at bounding box center [629, 366] width 105 height 15
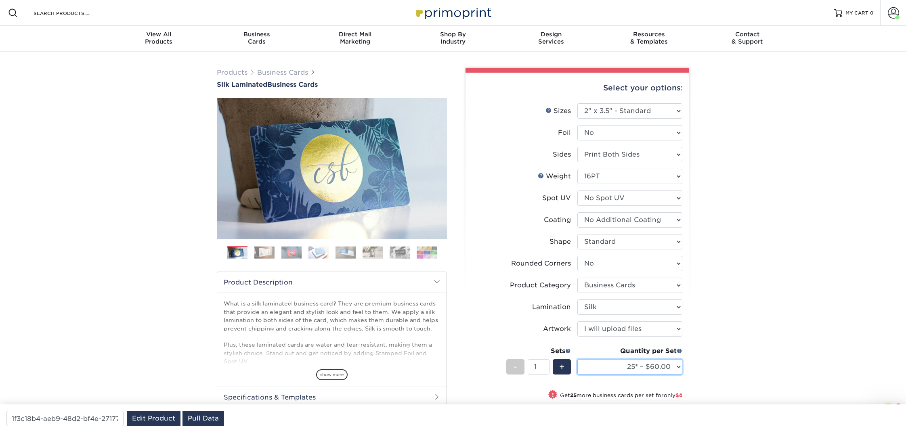
select select "100* – $84.00"
click at [577, 359] on select "25* – $60.00 50* – $68.00 75* – $76.00 100* – $84.00 250* – $92.00 500 – $96.00…" at bounding box center [629, 366] width 105 height 15
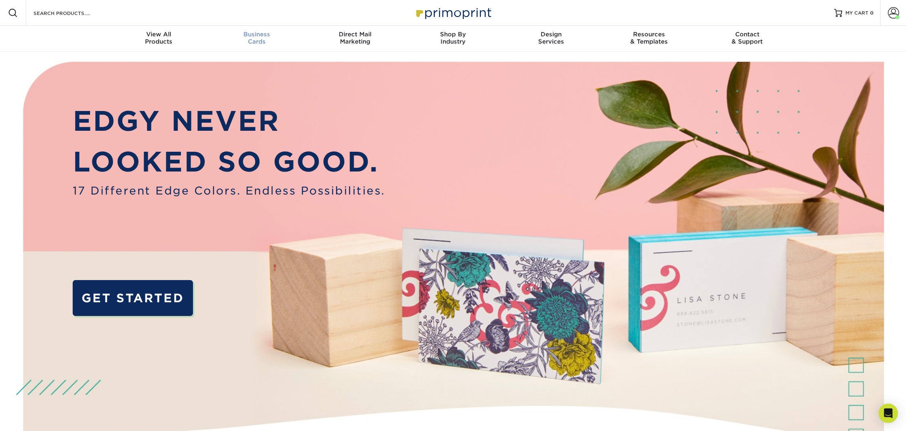
click at [265, 33] on span "Business" at bounding box center [257, 34] width 98 height 7
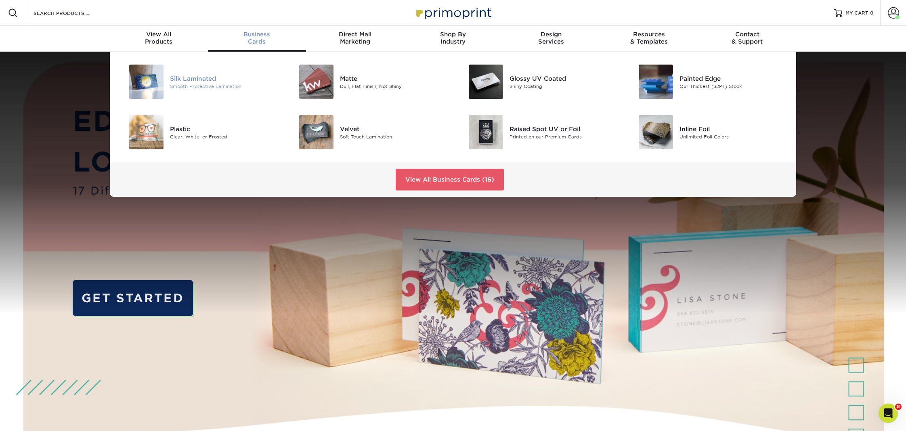
click at [212, 83] on div "Smooth Protective Lamination" at bounding box center [223, 86] width 107 height 7
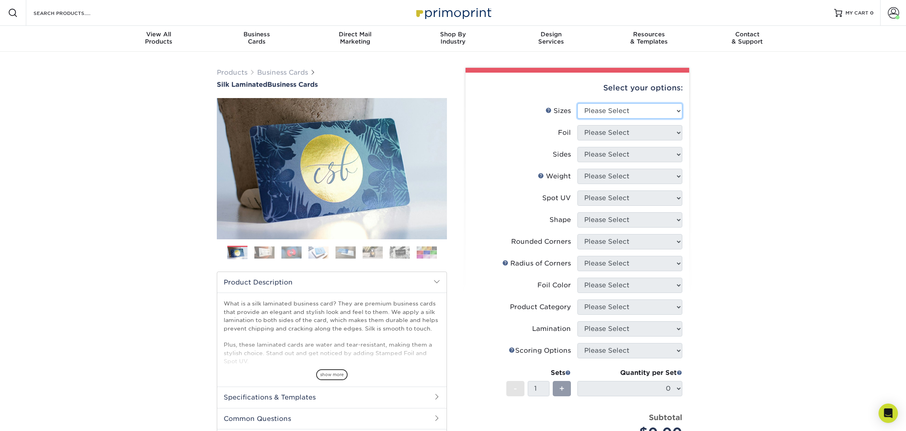
click at [657, 109] on select "Please Select 1.5" x 3.5" - Mini 1.75" x 3.5" - Mini 2" x 2" - Square 2" x 3" -…" at bounding box center [629, 110] width 105 height 15
select select "2.00x3.50"
click at [577, 103] on select "Please Select 1.5" x 3.5" - Mini 1.75" x 3.5" - Mini 2" x 2" - Square 2" x 3" -…" at bounding box center [629, 110] width 105 height 15
click at [614, 135] on select "Please Select Yes No" at bounding box center [629, 132] width 105 height 15
select select "0"
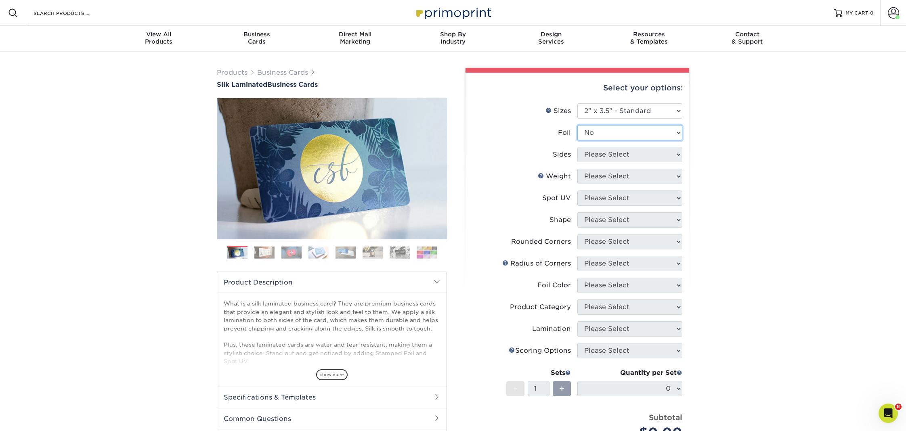
click at [577, 125] on select "Please Select Yes No" at bounding box center [629, 132] width 105 height 15
click at [599, 156] on select "Please Select Print Both Sides Print Both Sides - Foil Both Sides Print Both Si…" at bounding box center [629, 154] width 105 height 15
select select "13abbda7-1d64-4f25-8bb2-c179b224825d"
click at [577, 147] on select "Please Select Print Both Sides Print Front Only" at bounding box center [629, 154] width 105 height 15
click at [596, 178] on select "Please Select 16PT" at bounding box center [629, 176] width 105 height 15
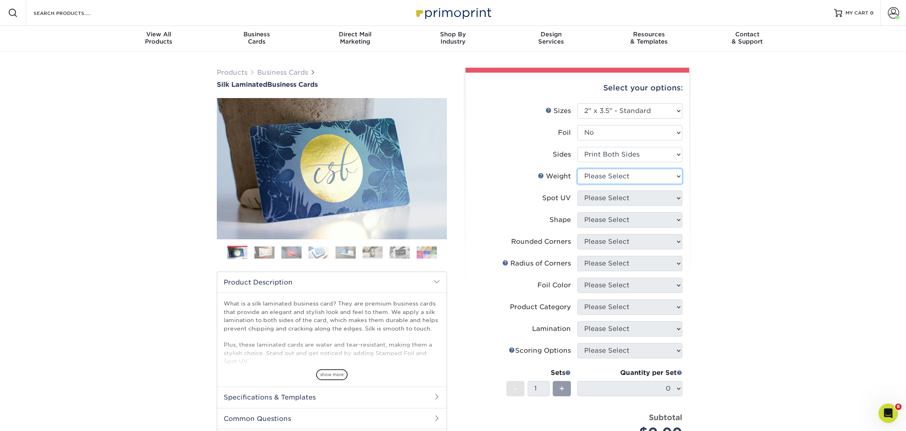
select select "16PT"
click at [577, 169] on select "Please Select 16PT" at bounding box center [629, 176] width 105 height 15
click at [595, 199] on select "Please Select No Spot UV Front and Back (Both Sides) Front Only Back Only" at bounding box center [629, 197] width 105 height 15
select select "3"
click at [577, 190] on select "Please Select No Spot UV Front and Back (Both Sides) Front Only Back Only" at bounding box center [629, 197] width 105 height 15
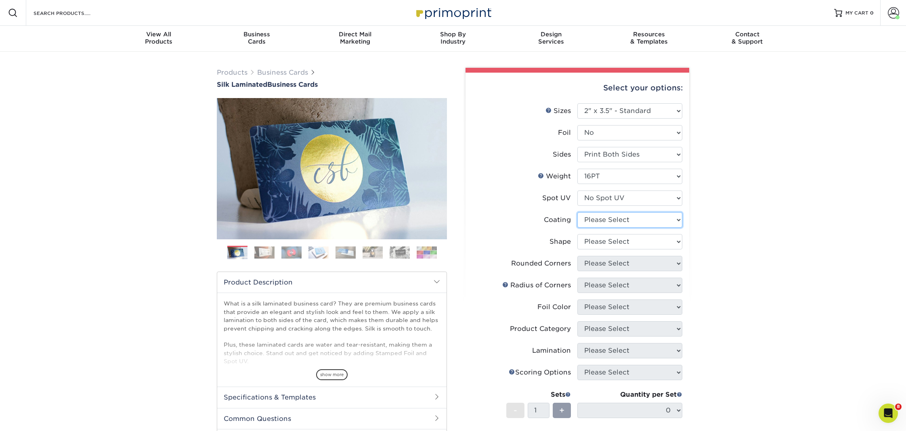
click at [596, 222] on select at bounding box center [629, 219] width 105 height 15
select select "3e7618de-abca-4bda-9f97-8b9129e913d8"
click at [577, 212] on select at bounding box center [629, 219] width 105 height 15
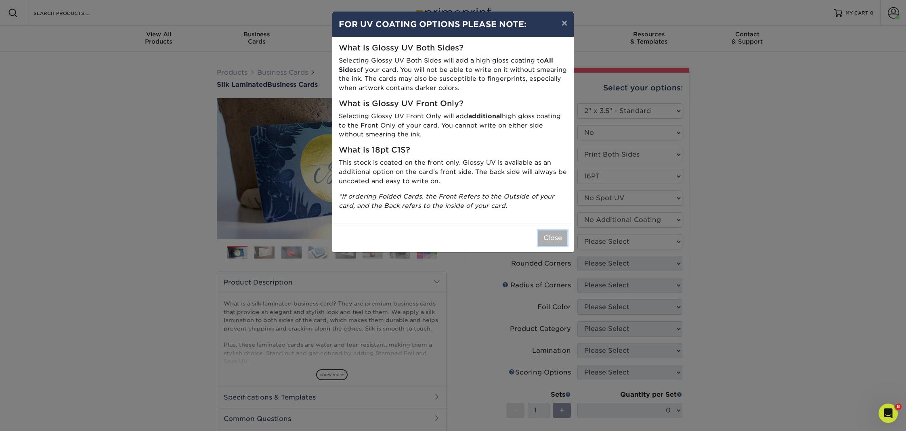
click at [559, 239] on button "Close" at bounding box center [552, 237] width 29 height 15
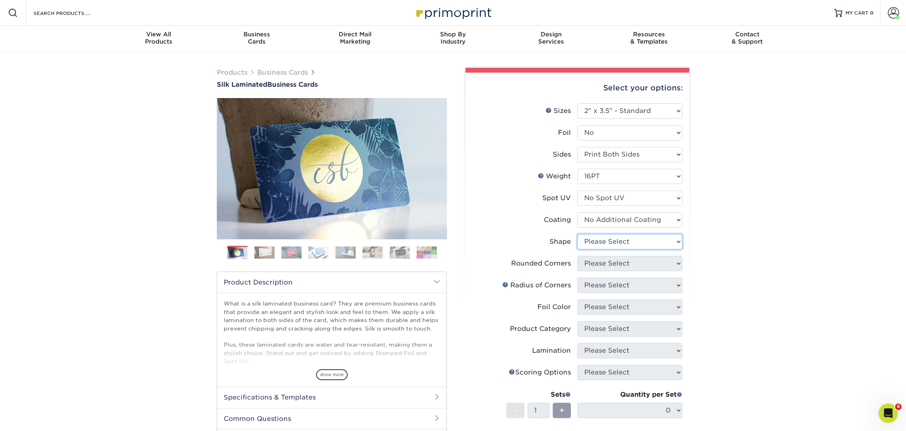
click at [604, 239] on select "Please Select Standard Oval" at bounding box center [629, 241] width 105 height 15
select select "standard"
click at [577, 234] on select "Please Select Standard Oval" at bounding box center [629, 241] width 105 height 15
click at [600, 262] on select "Please Select Yes - Round 2 Corners Yes - Round 4 Corners No" at bounding box center [629, 263] width 105 height 15
select select "0"
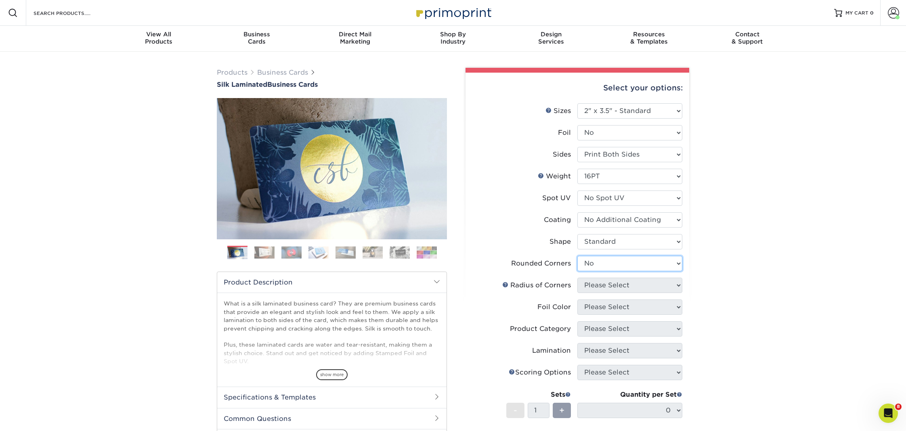
click at [577, 256] on select "Please Select Yes - Round 2 Corners Yes - Round 4 Corners No" at bounding box center [629, 263] width 105 height 15
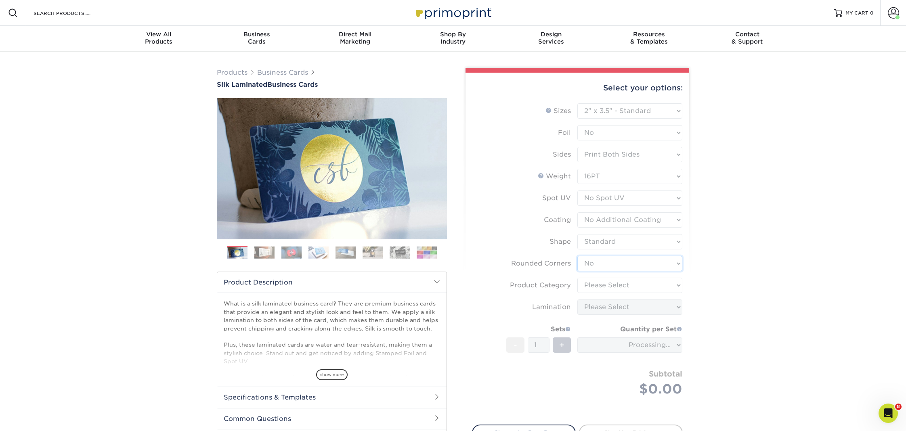
type input "1f3c18b4-aeb9-48d2-bf4e-2717716f1703"
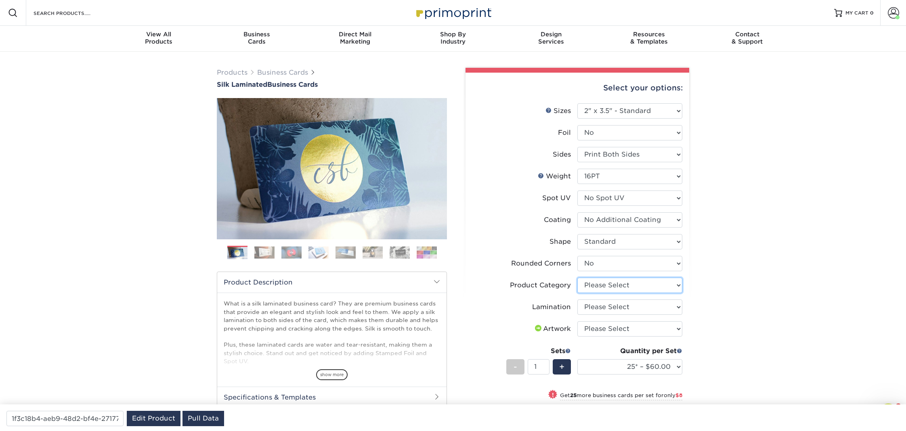
click at [603, 284] on select "Please Select Business Cards" at bounding box center [629, 285] width 105 height 15
select select "3b5148f1-0588-4f88-a218-97bcfdce65c1"
click at [577, 278] on select "Please Select Business Cards" at bounding box center [629, 285] width 105 height 15
click at [605, 306] on select "Please Select Silk" at bounding box center [629, 306] width 105 height 15
select select "ccacb42f-45f7-42d3-bbd3-7c8421cf37f0"
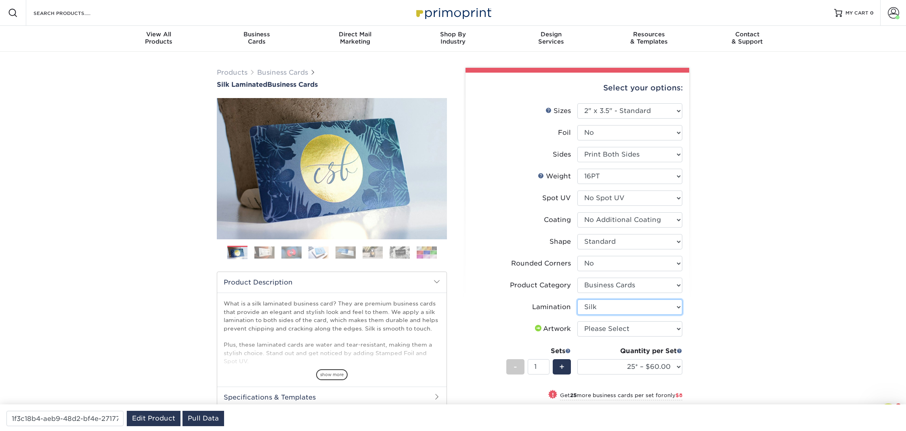
click at [577, 299] on select "Please Select Silk" at bounding box center [629, 306] width 105 height 15
click at [604, 330] on select "Please Select I will upload files I need a design - $100" at bounding box center [629, 328] width 105 height 15
select select "upload"
click at [577, 321] on select "Please Select I will upload files I need a design - $100" at bounding box center [629, 328] width 105 height 15
click at [620, 366] on select "25* – $60.00 50* – $68.00 75* – $76.00 100* – $84.00 250* – $92.00 500 – $96.00…" at bounding box center [629, 366] width 105 height 15
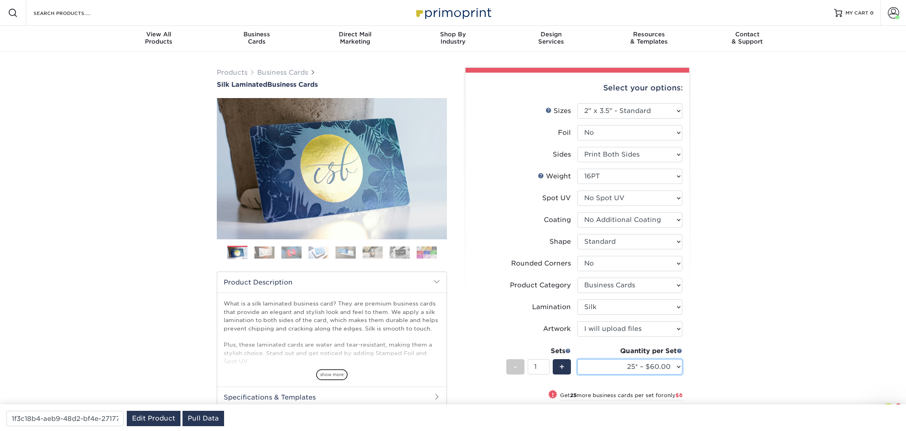
select select "100* – $84.00"
click at [577, 359] on select "25* – $60.00 50* – $68.00 75* – $76.00 100* – $84.00 250* – $92.00 500 – $96.00…" at bounding box center [629, 366] width 105 height 15
